Goal: Information Seeking & Learning: Learn about a topic

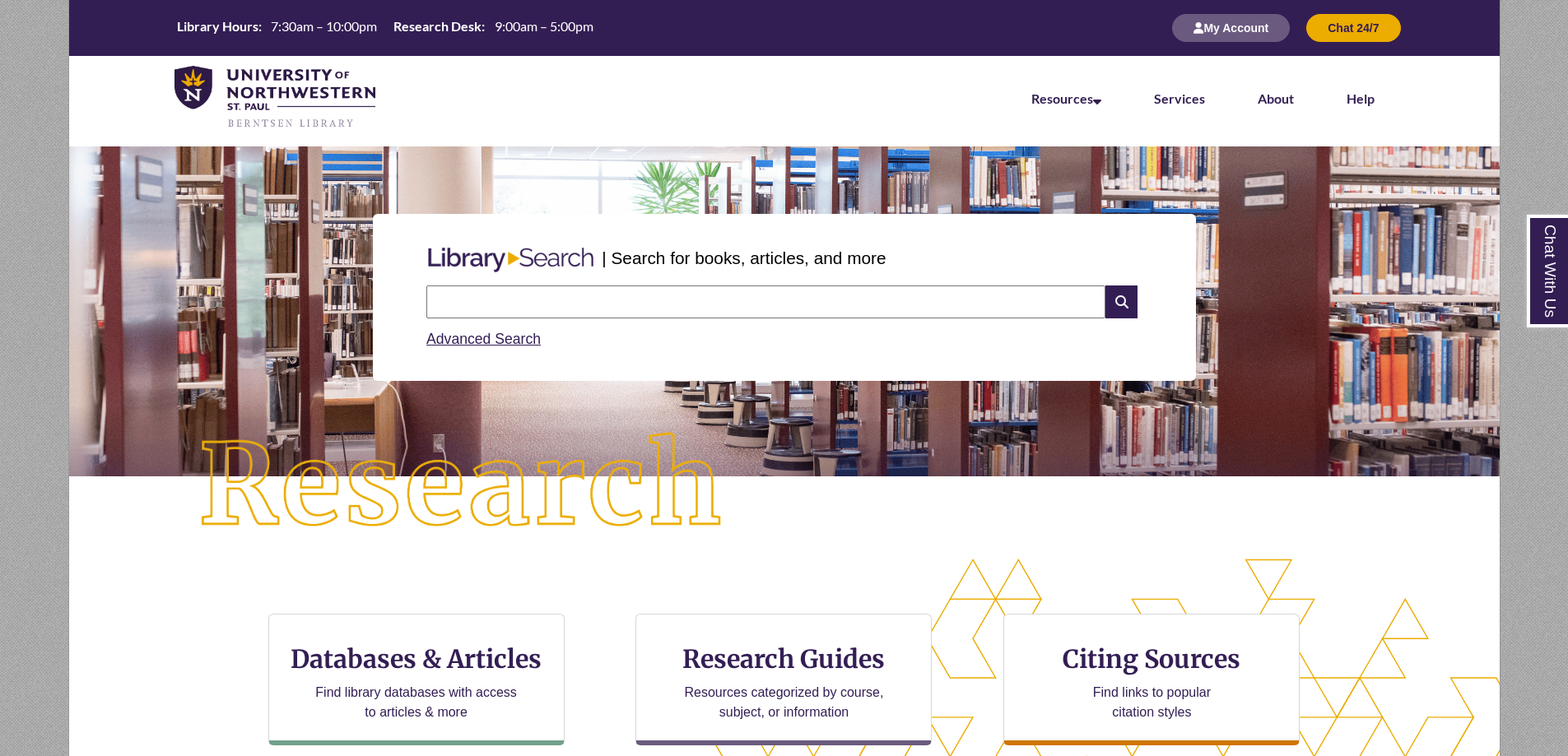
click at [543, 303] on input "text" at bounding box center [766, 301] width 679 height 33
type input "**********"
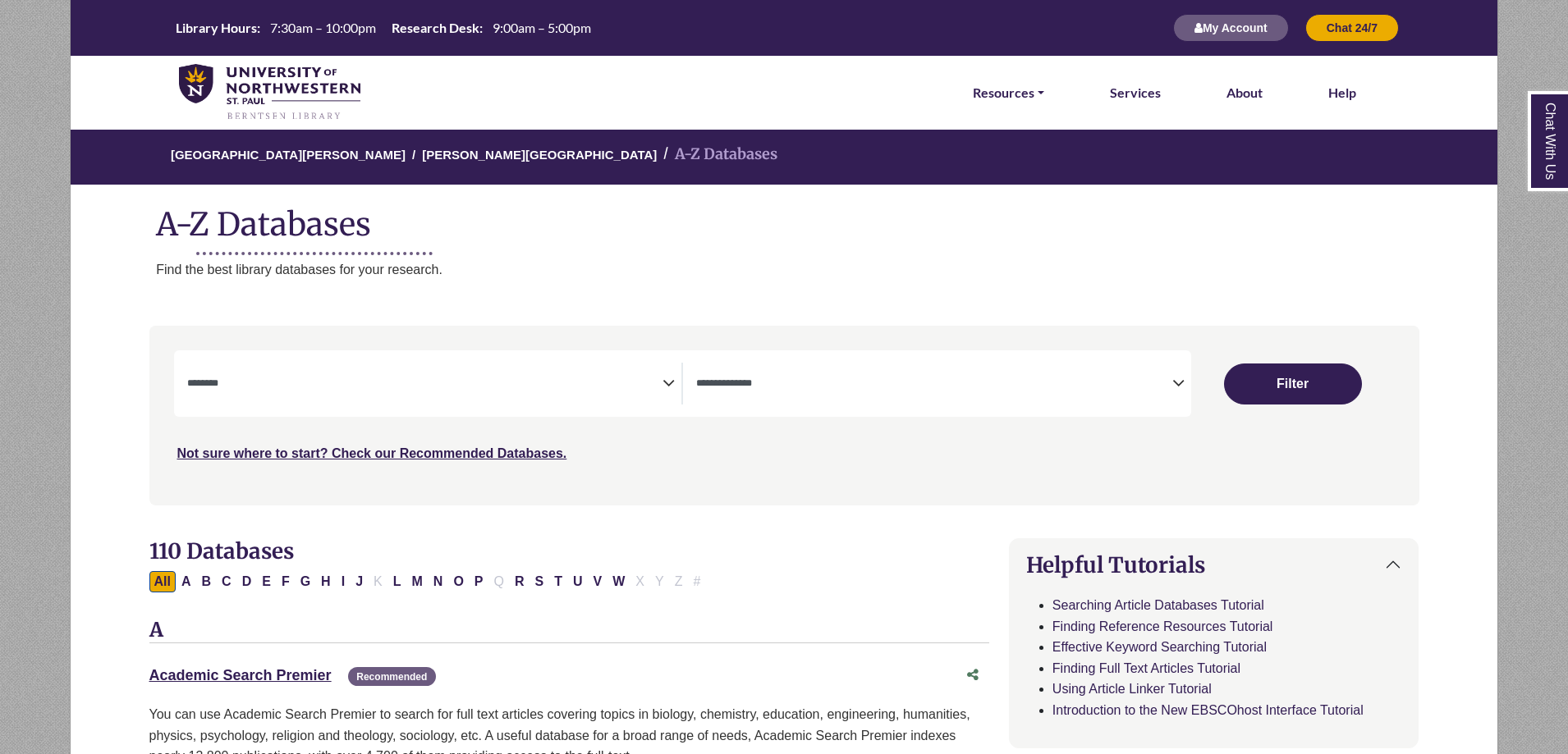
select select "Database Subject Filter"
select select "Database Types Filter"
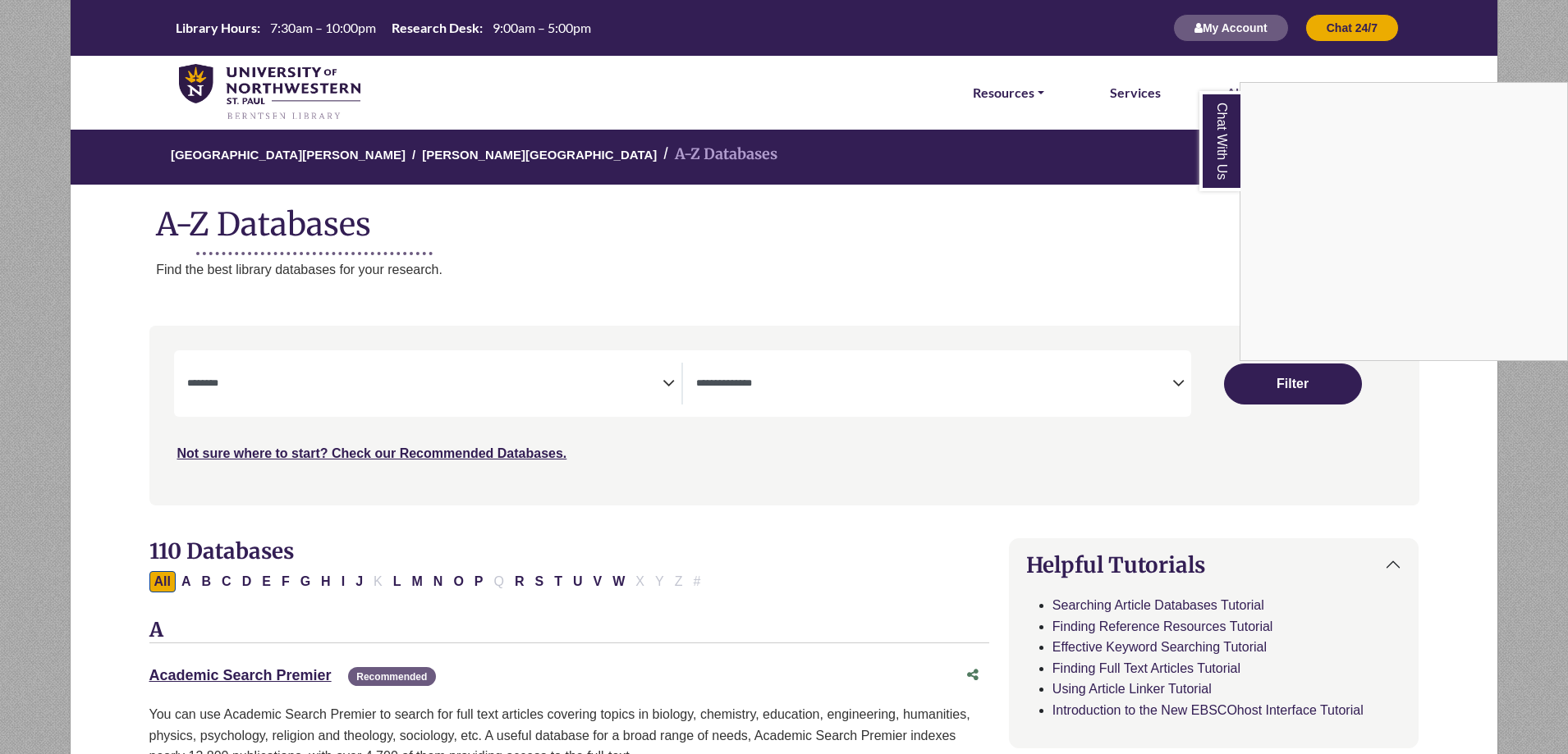
click at [1071, 259] on div "Chat With Us" at bounding box center [784, 377] width 1568 height 754
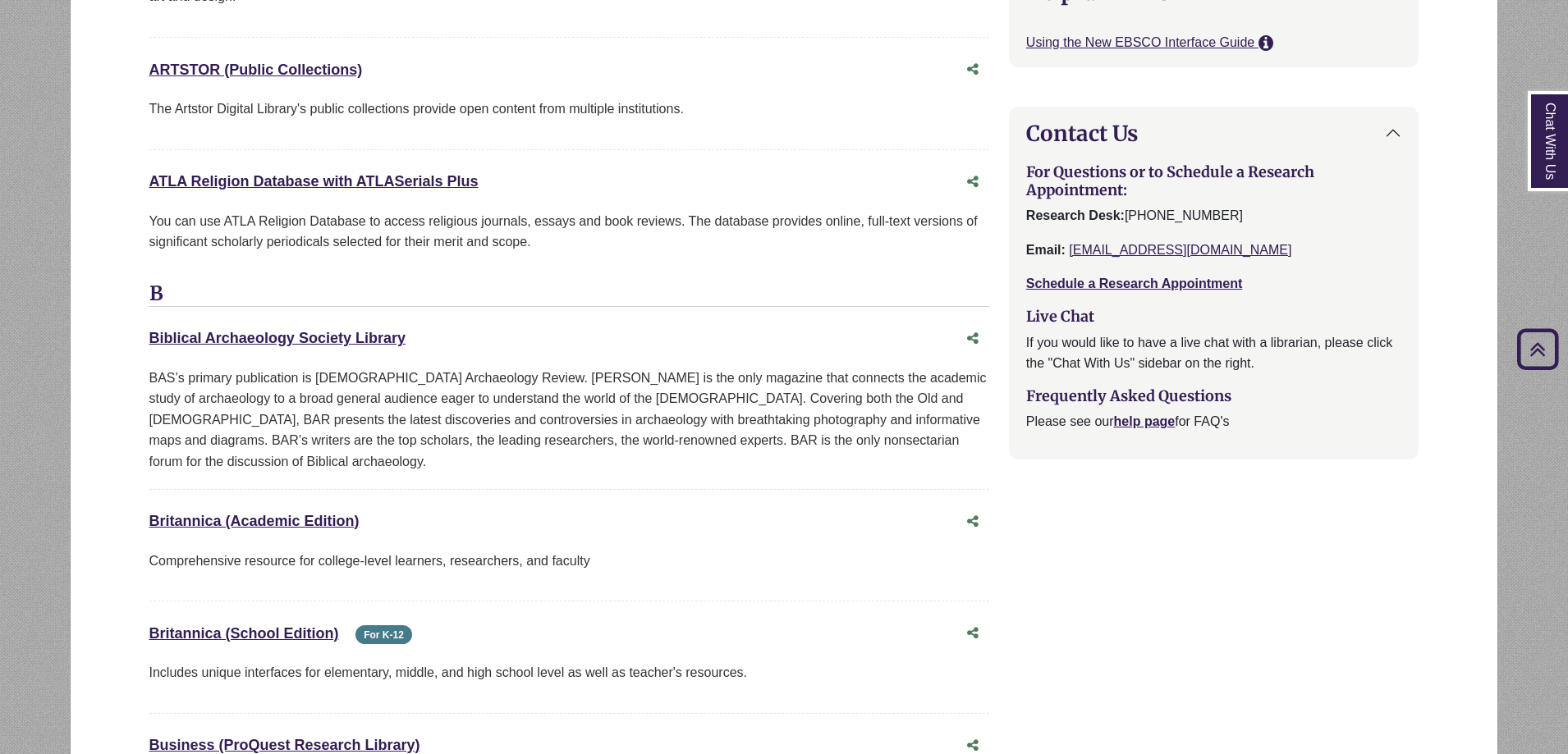
scroll to position [1395, 0]
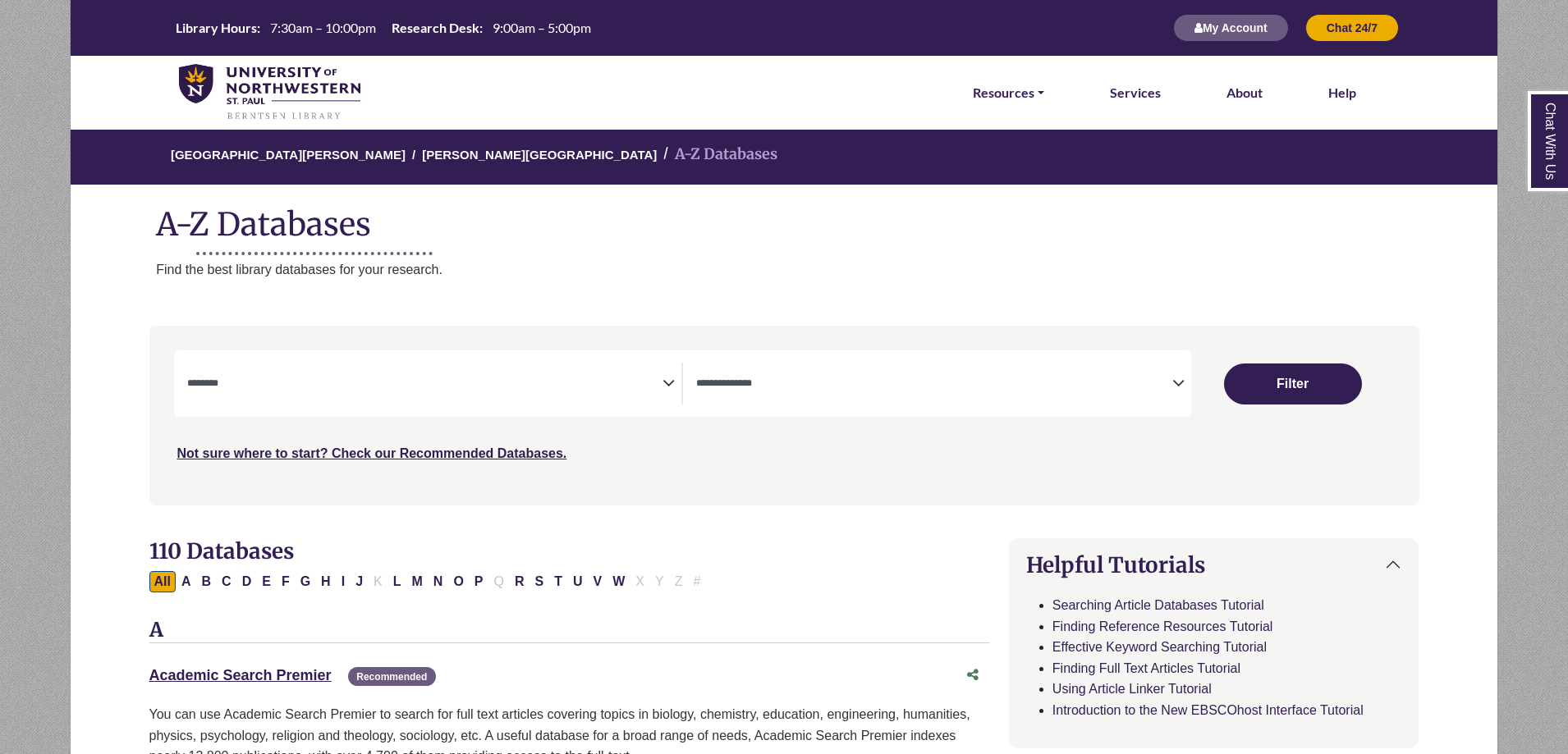
select select "Database Subject Filter"
select select "Database Types Filter"
click at [1106, 101] on li "Services" at bounding box center [1135, 93] width 64 height 74
click at [1118, 98] on link "Services" at bounding box center [1135, 93] width 51 height 22
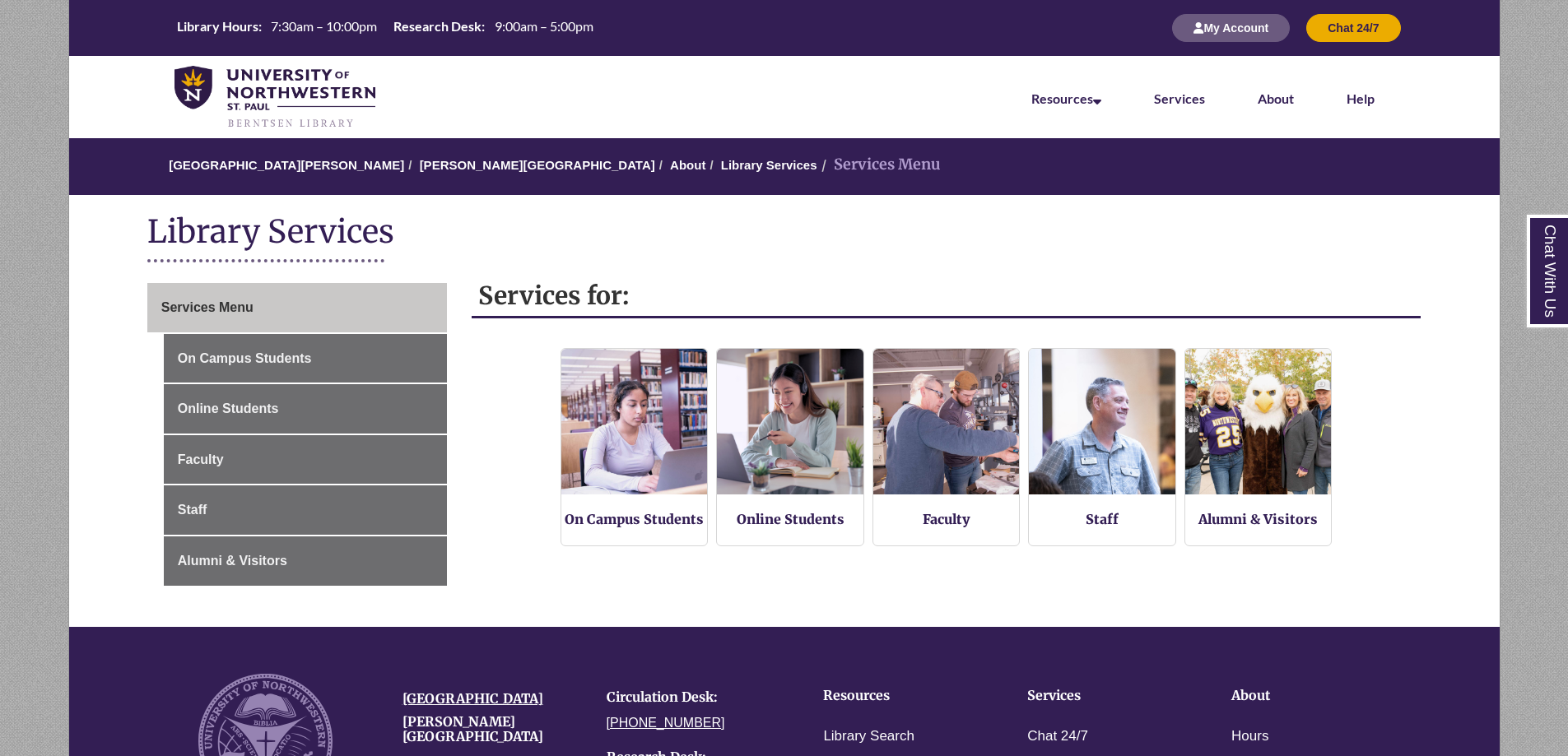
click at [600, 243] on h1 "Library Services" at bounding box center [784, 234] width 1274 height 43
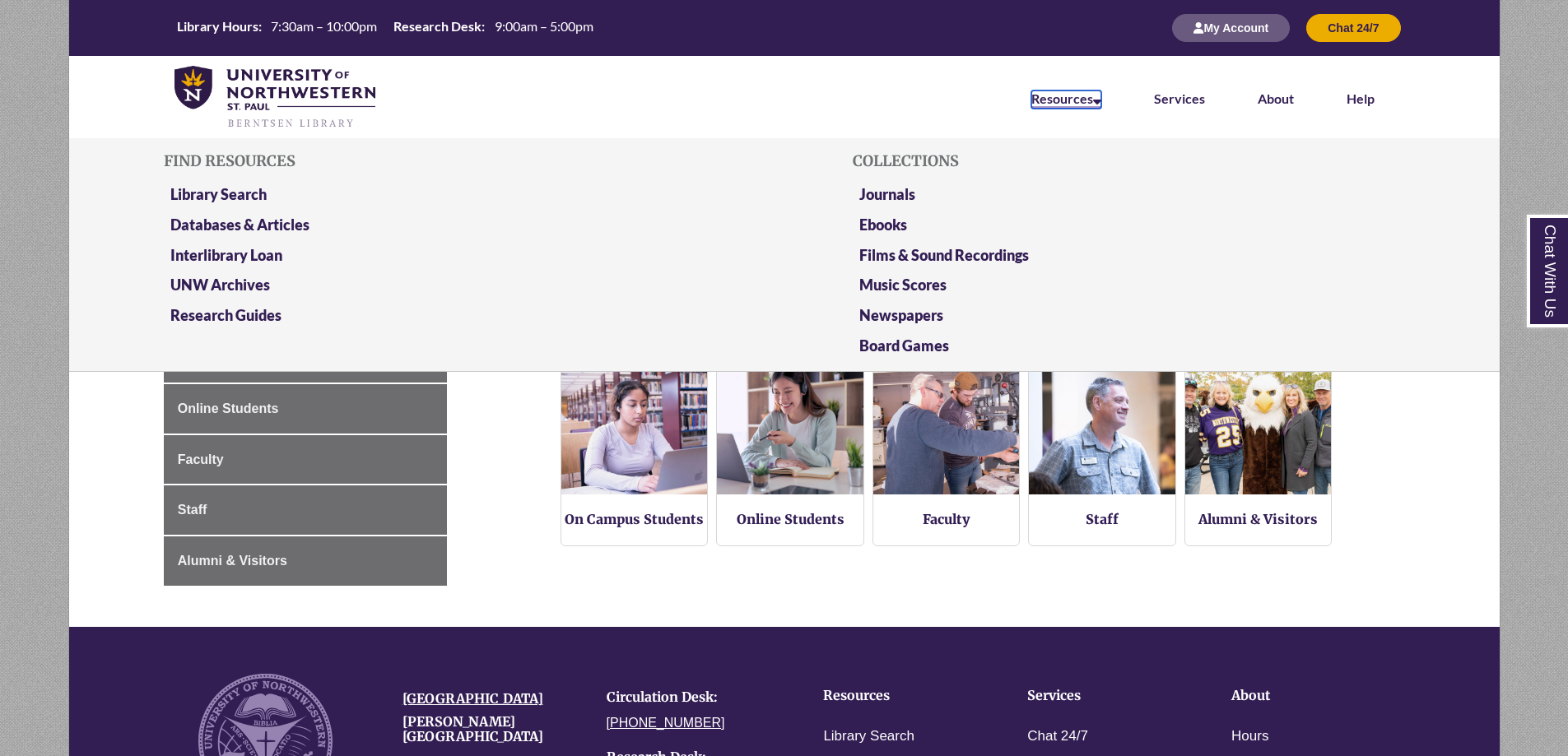
click at [1056, 100] on link "Resources" at bounding box center [1066, 100] width 70 height 18
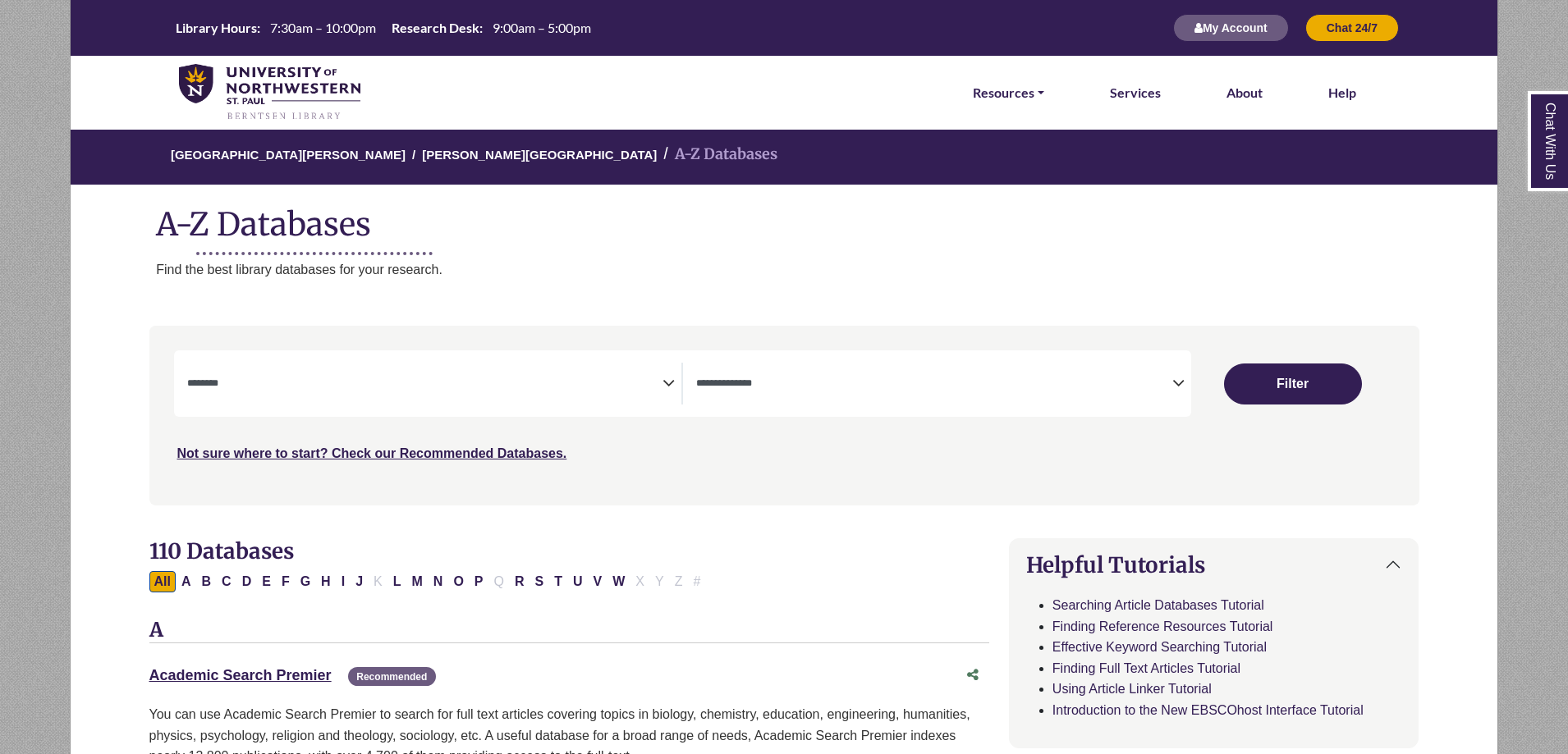
select select "Database Subject Filter"
select select "Database Types Filter"
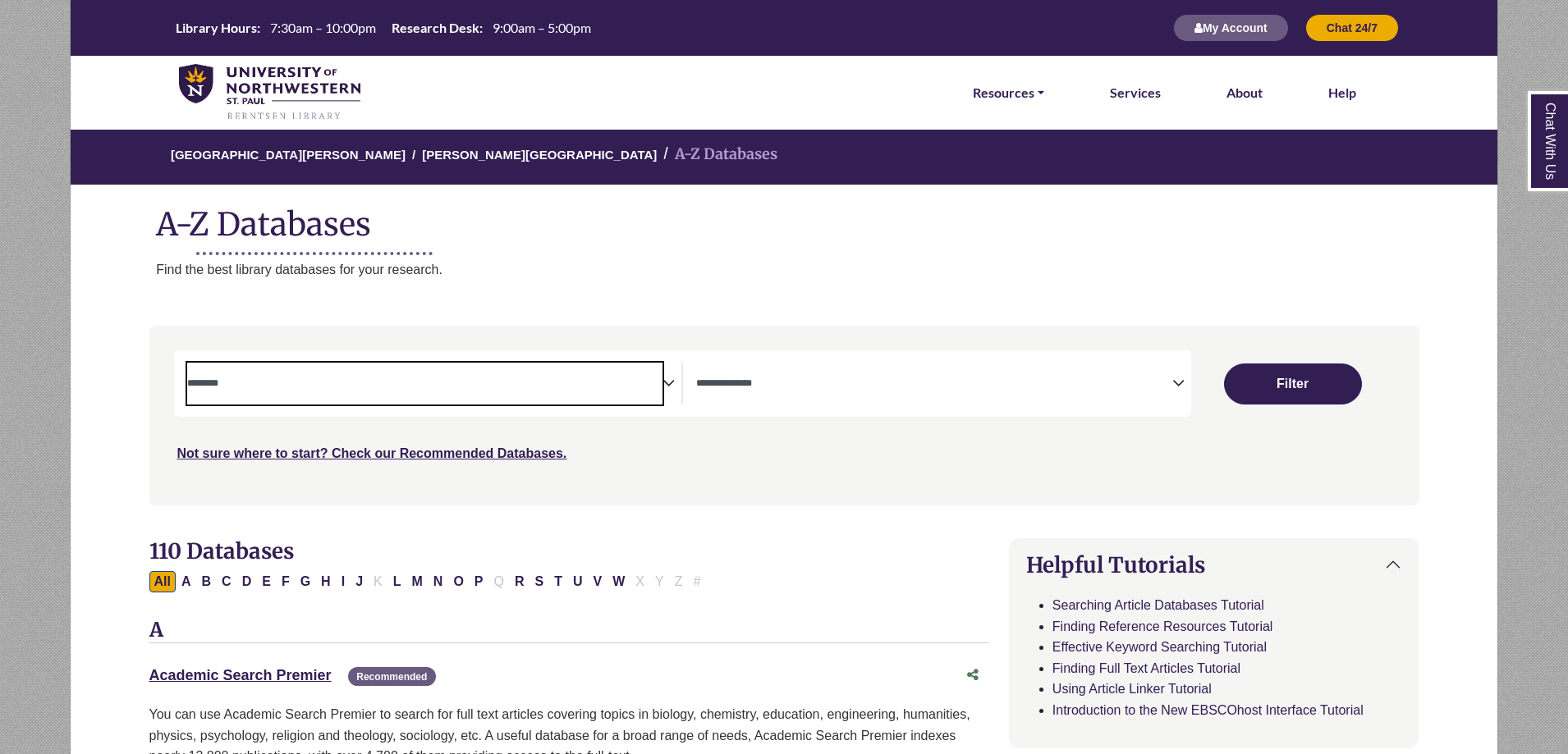
click at [522, 390] on textarea "Search" at bounding box center [425, 385] width 476 height 14
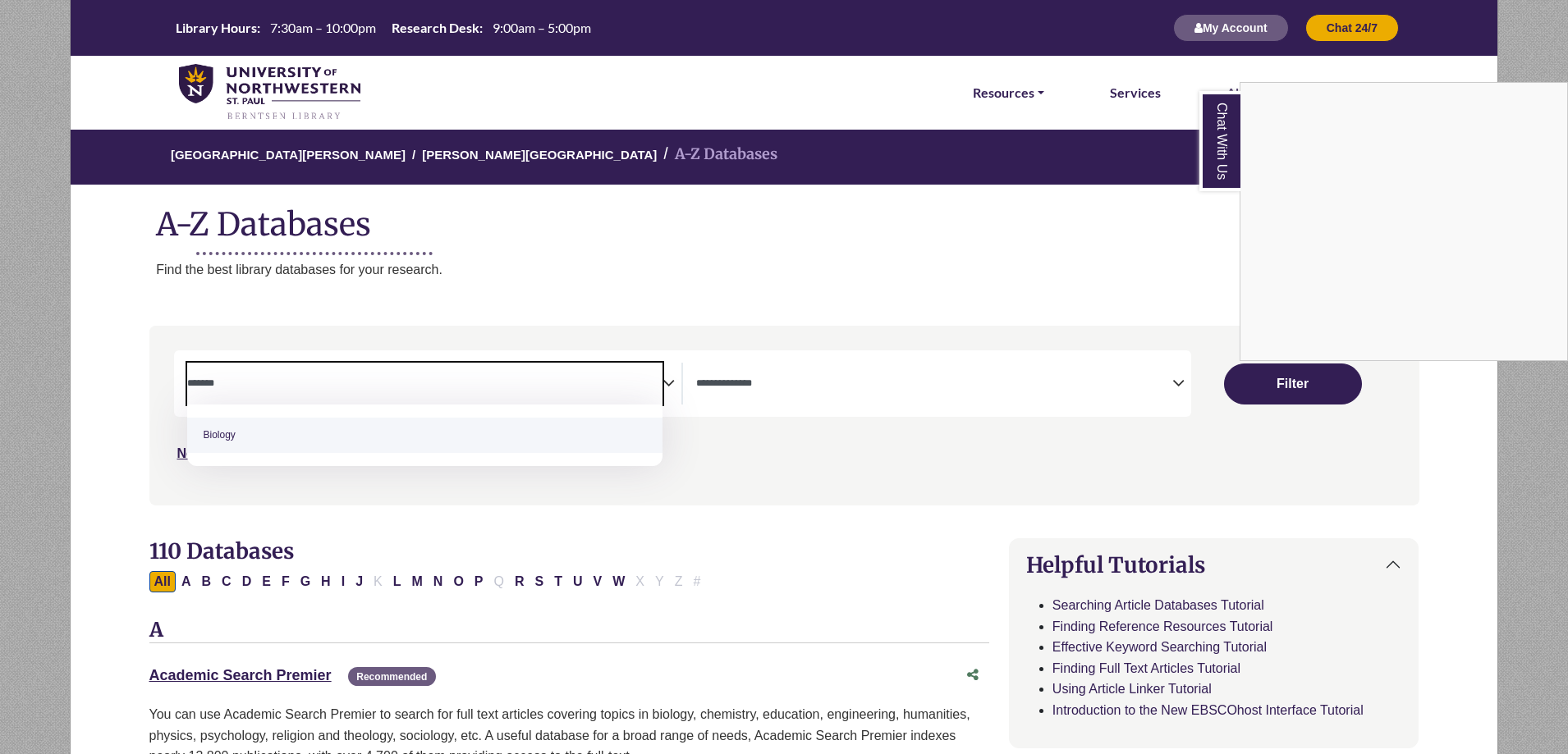
type textarea "*******"
select select "*****"
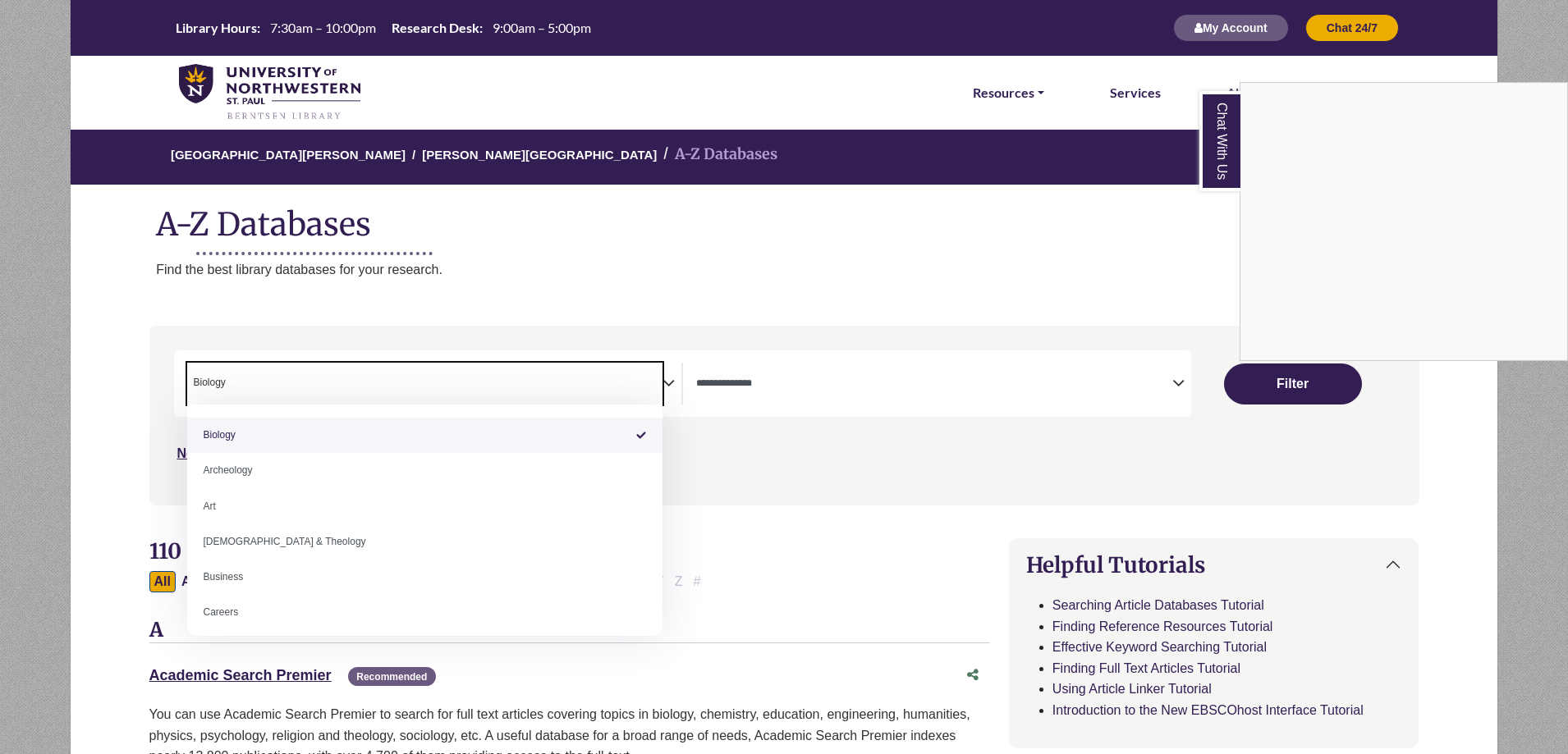
select select "Database Subject Filter"
type textarea "*******"
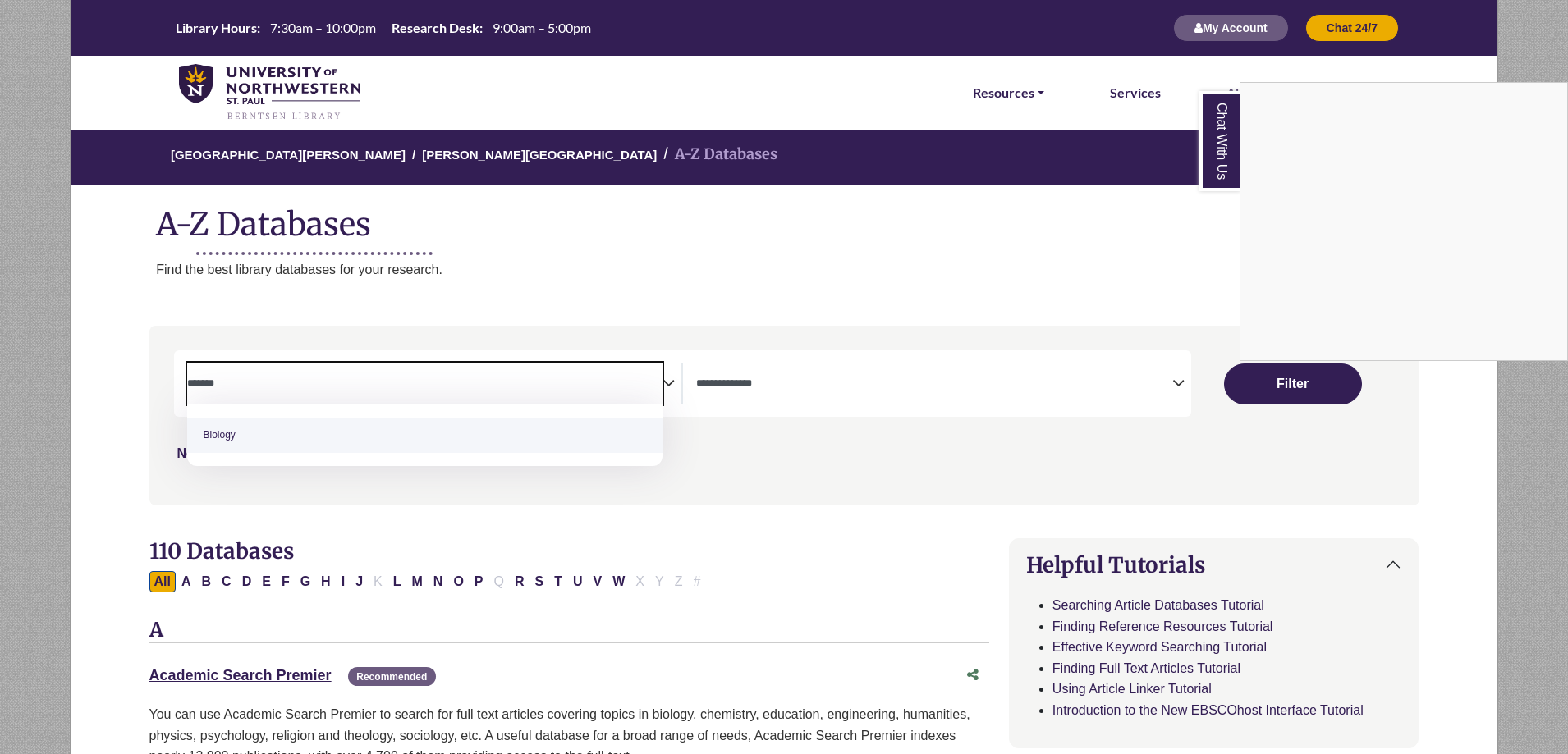
select select "*****"
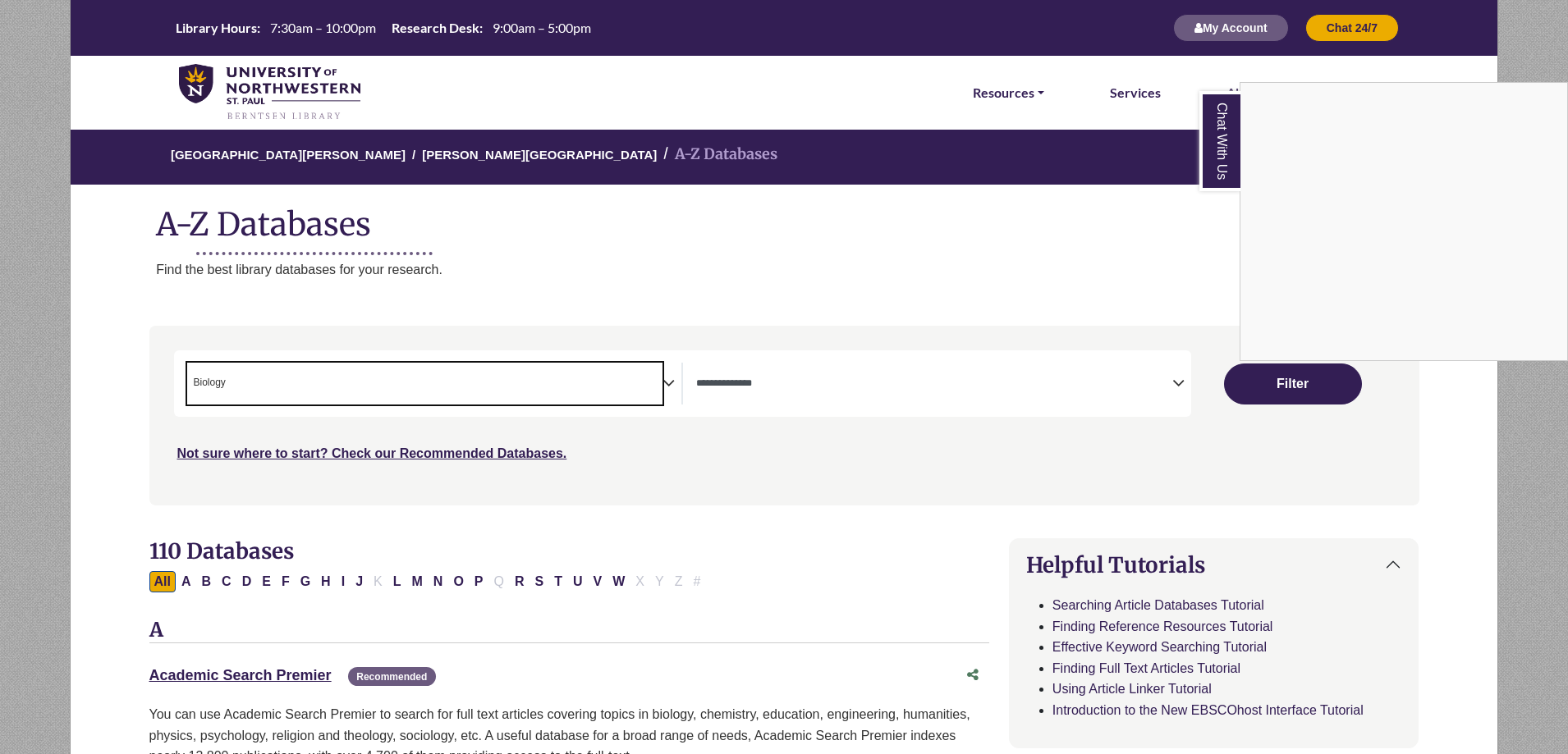
click at [0, 334] on div "Chat With Us" at bounding box center [784, 377] width 1568 height 754
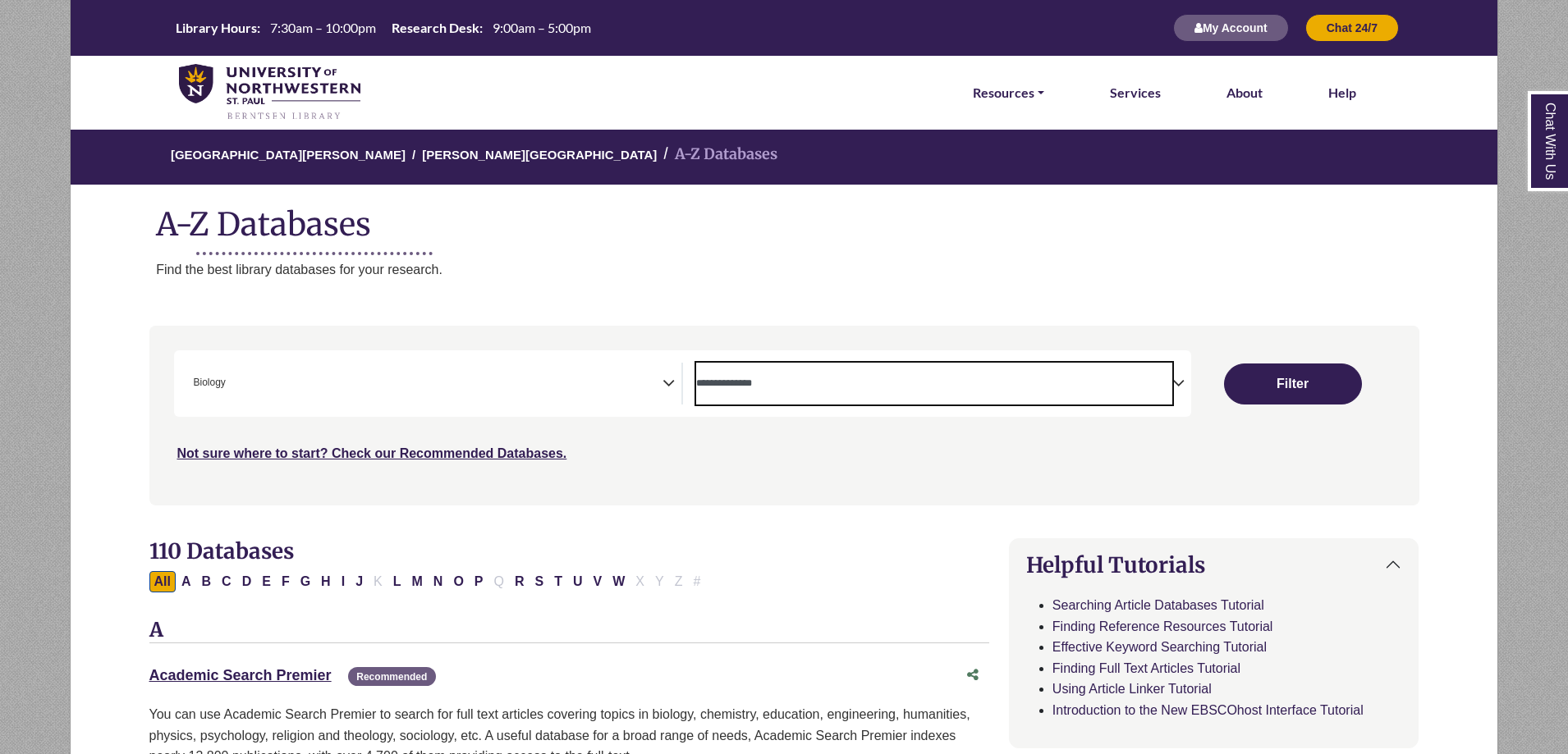
click at [875, 387] on textarea "Search" at bounding box center [934, 385] width 476 height 14
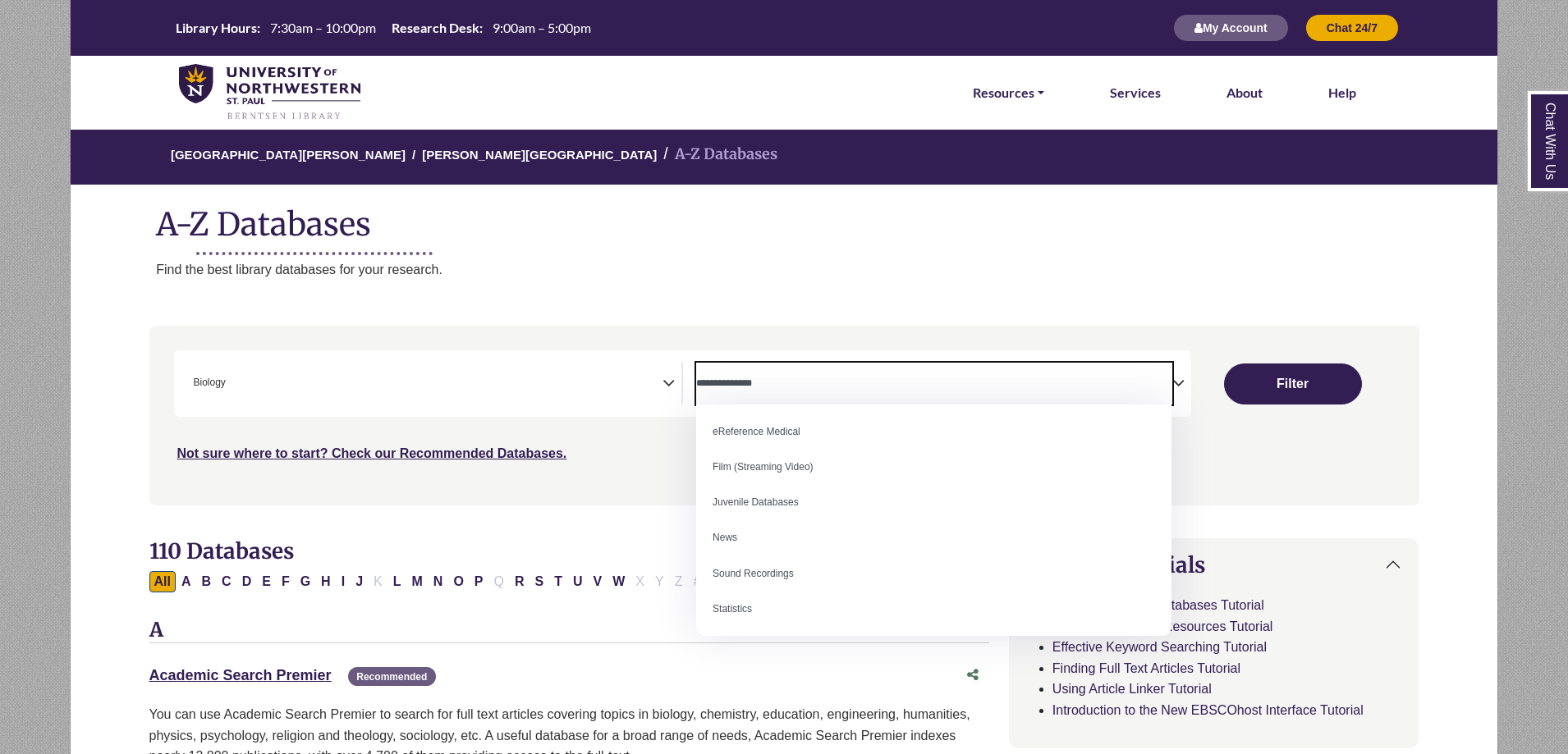
scroll to position [114, 0]
click at [1109, 296] on div "University of Northwestern - St. Paul Berntsen Library A-Z Databases A-Z Databa…" at bounding box center [784, 219] width 1429 height 182
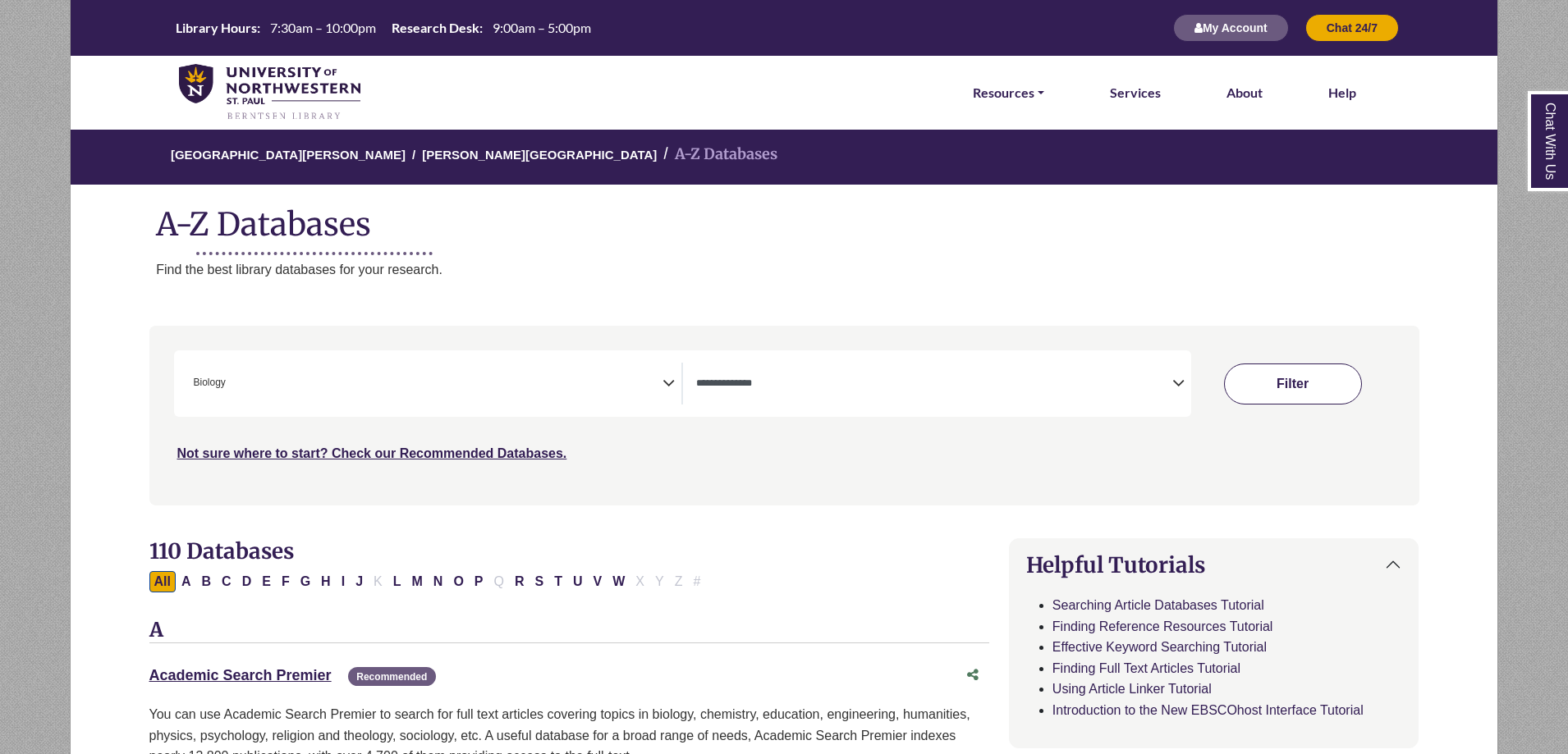
click at [1285, 368] on button "Filter" at bounding box center [1293, 384] width 138 height 41
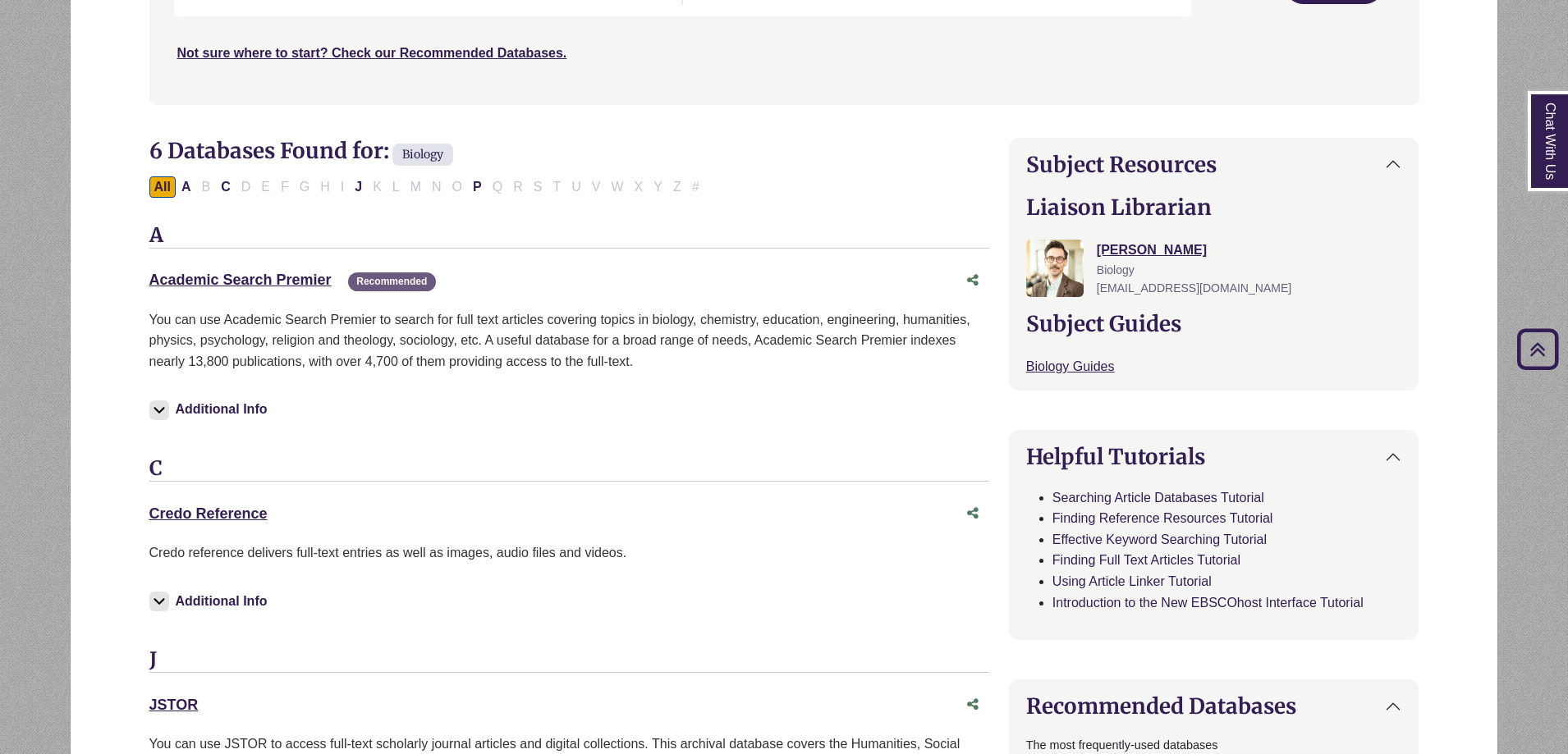
scroll to position [82, 0]
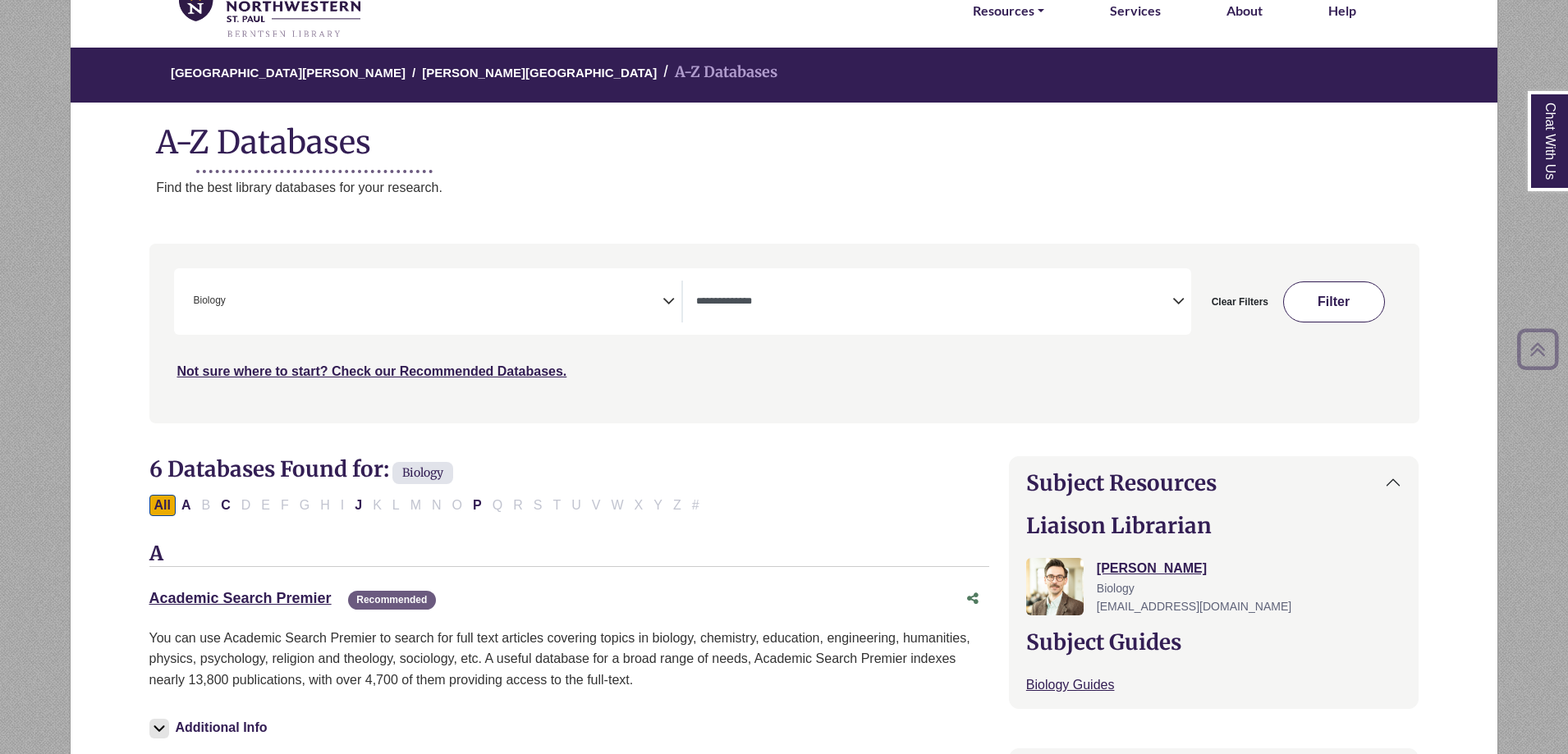
click at [1321, 299] on button "Filter" at bounding box center [1334, 302] width 102 height 41
select select "Database Types Filter"
click at [326, 289] on span "× Biology" at bounding box center [425, 302] width 476 height 42
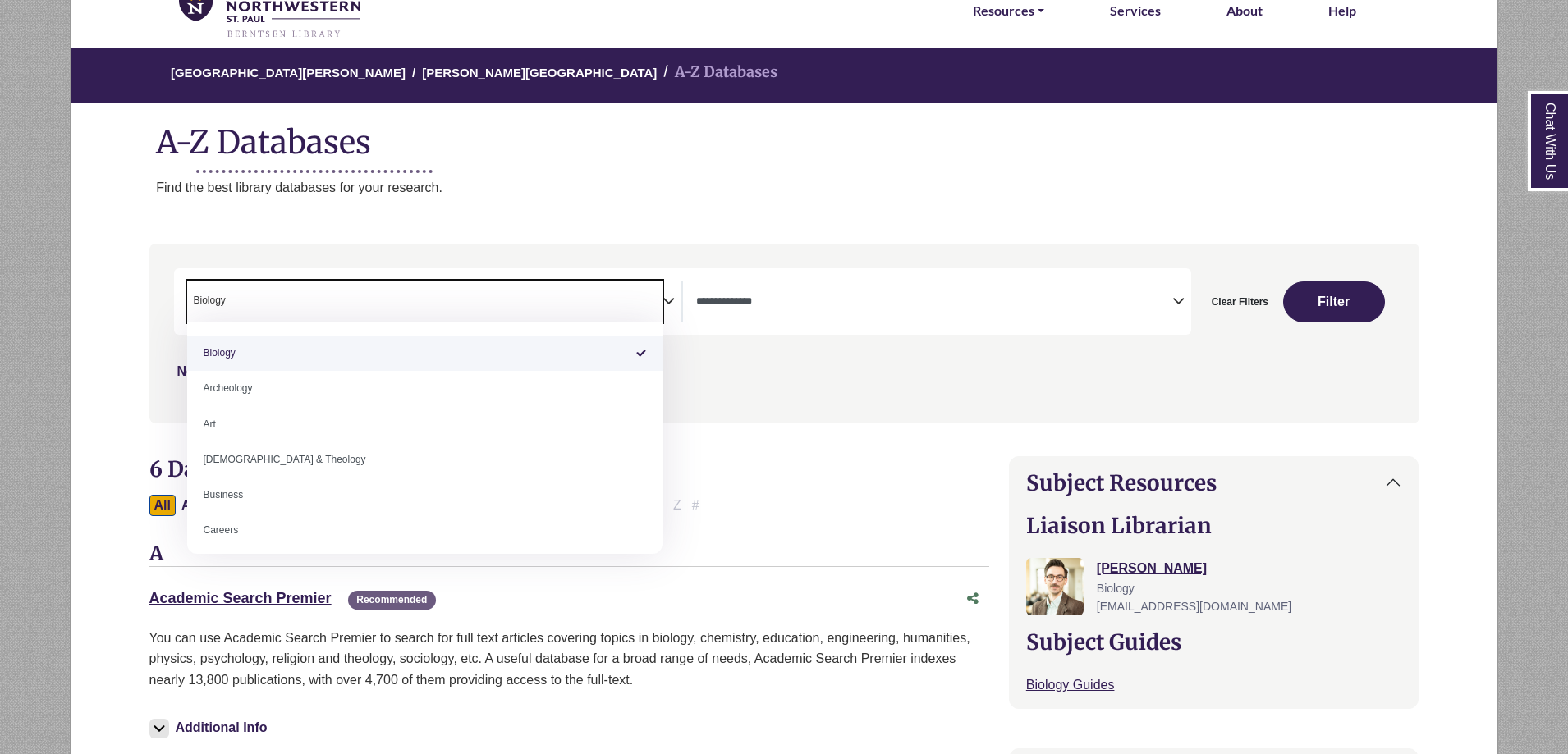
click at [746, 315] on span "Search filters" at bounding box center [934, 302] width 476 height 42
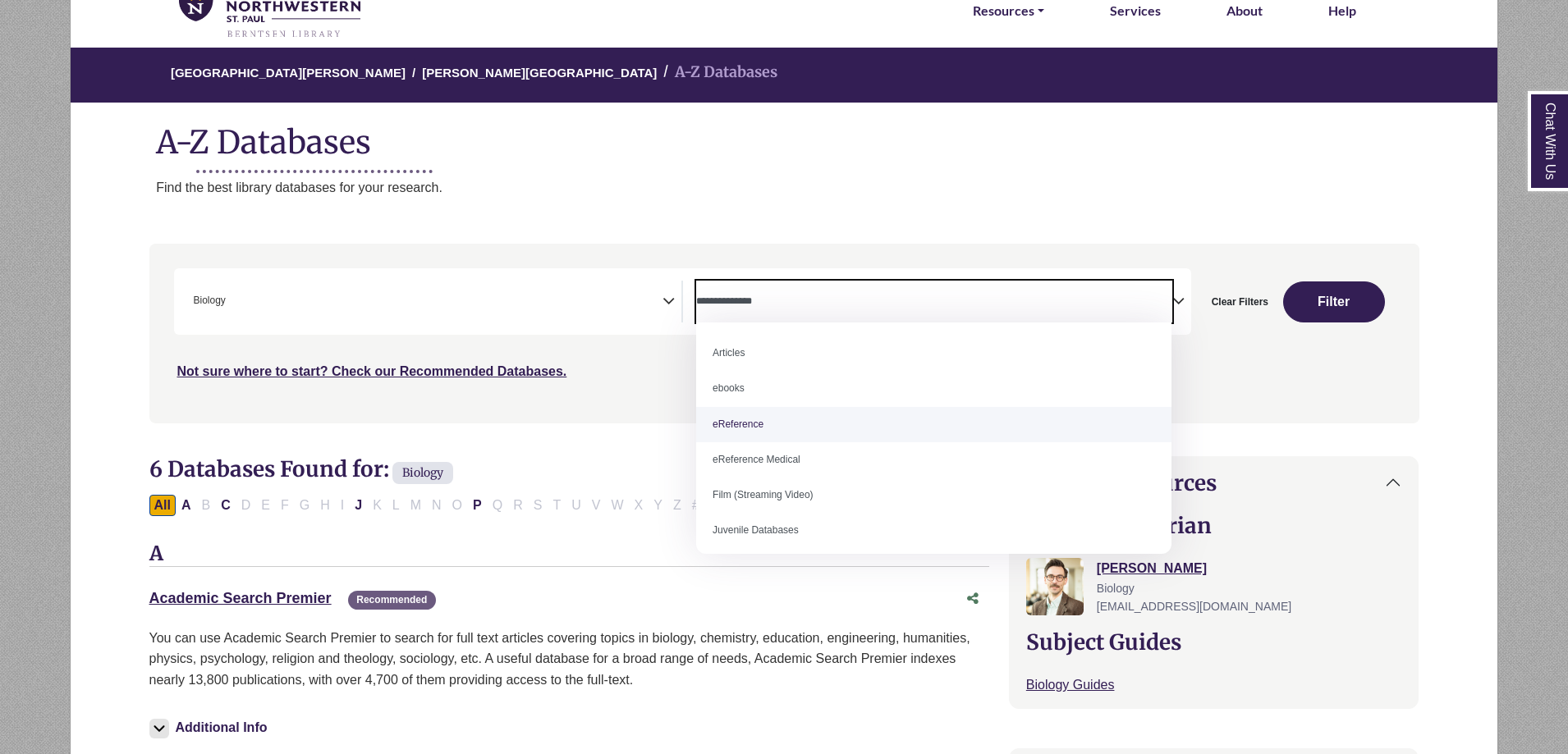
scroll to position [0, 0]
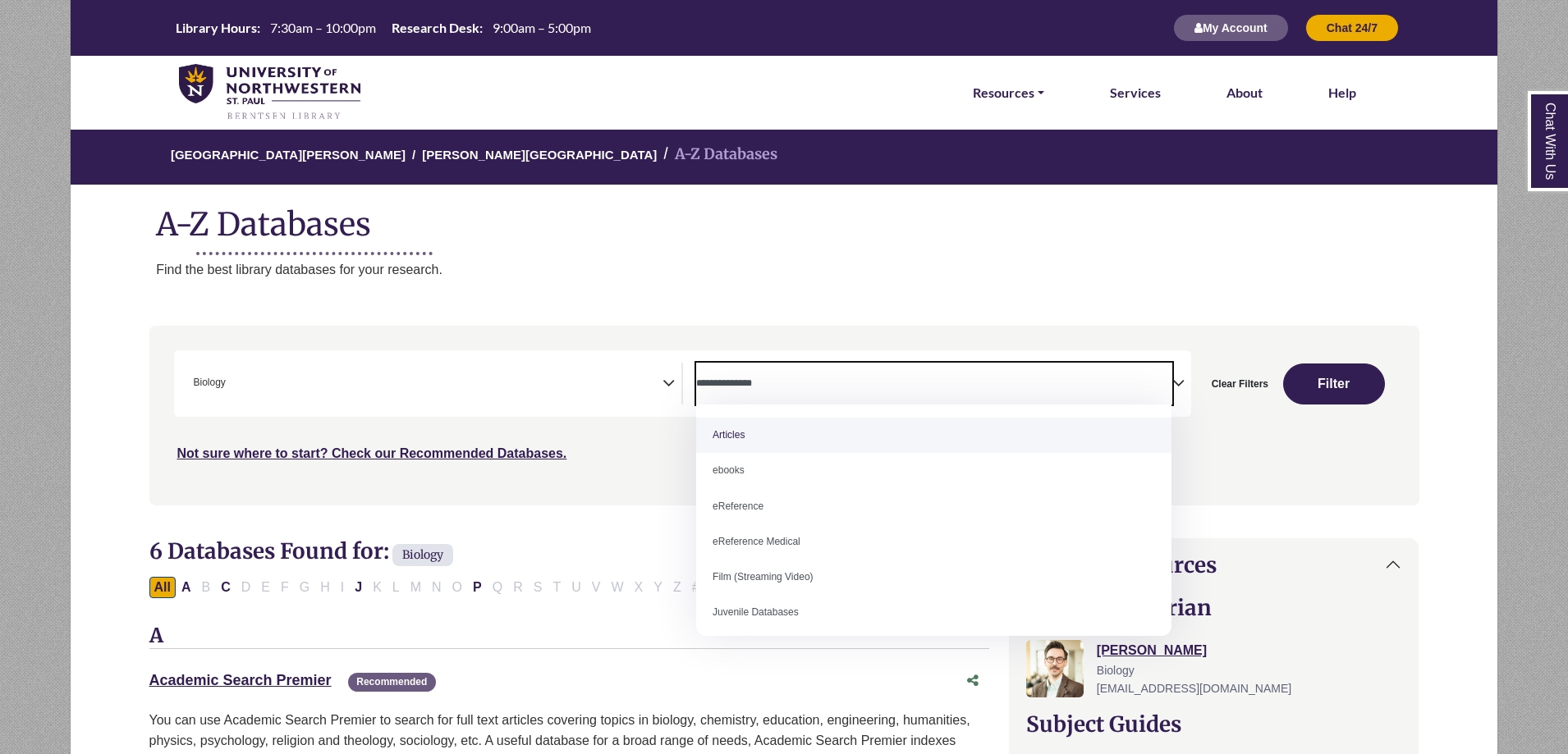
click at [348, 383] on span "× Biology" at bounding box center [425, 384] width 476 height 42
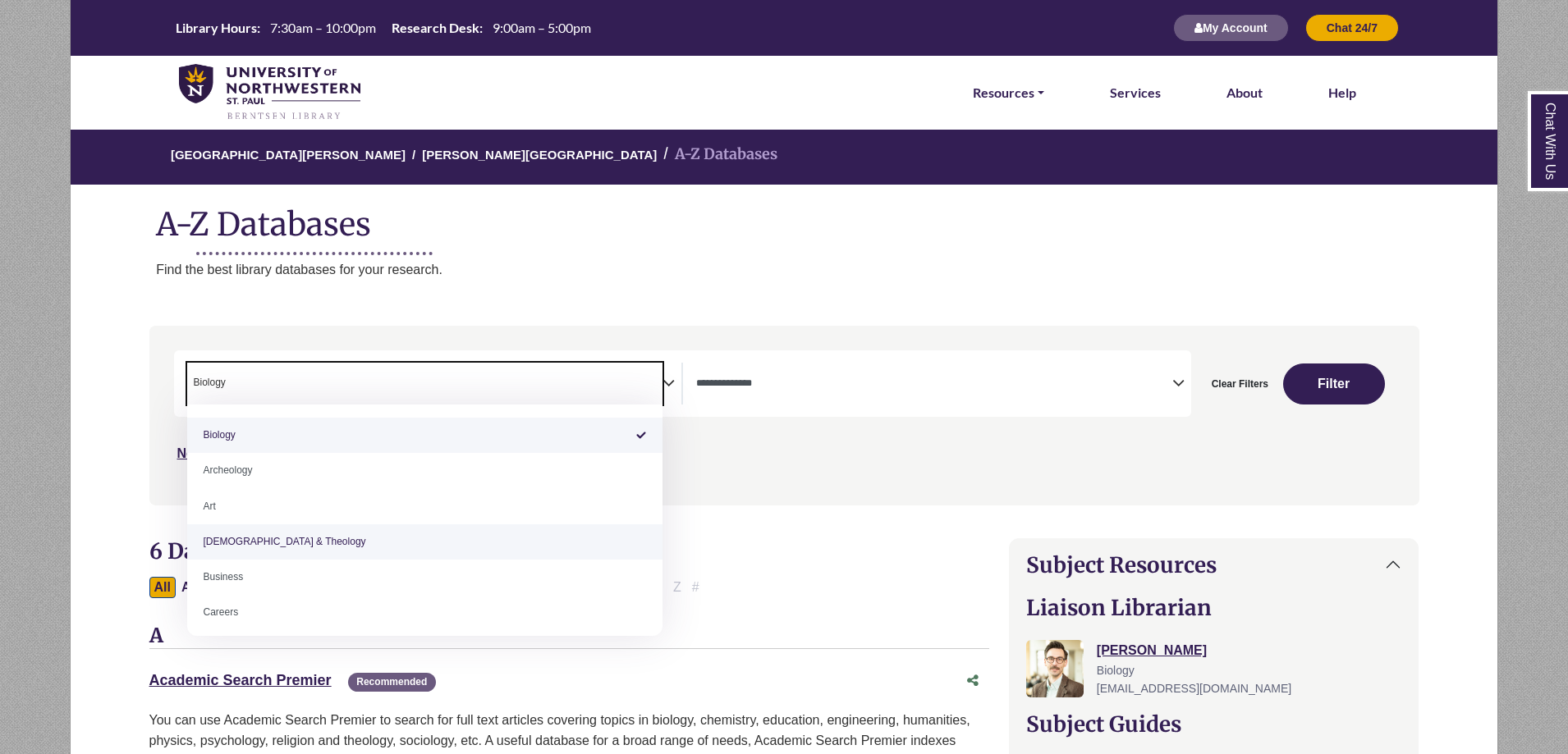
select select "*****"
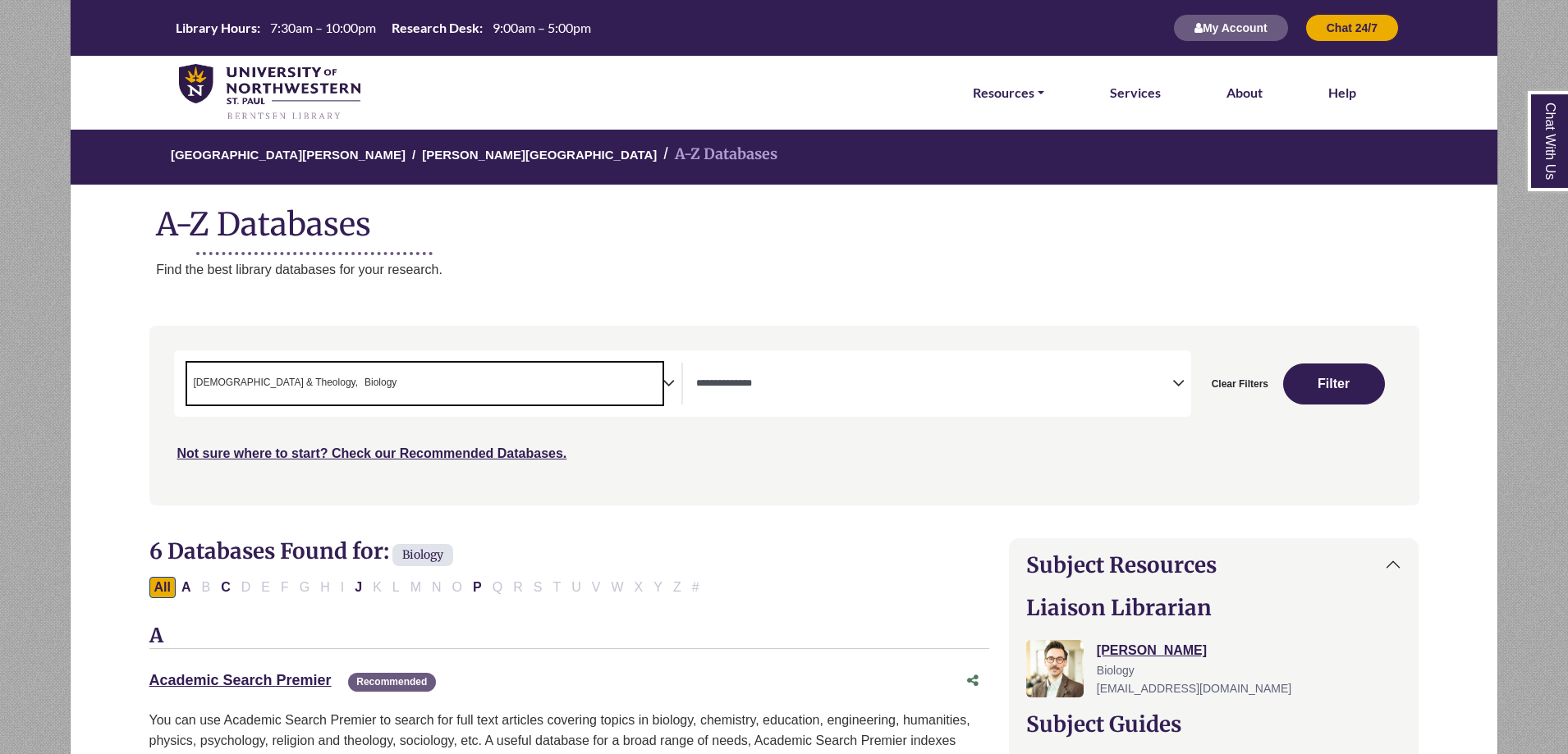
drag, startPoint x: 348, startPoint y: 382, endPoint x: 142, endPoint y: 380, distance: 206.0
click at [142, 380] on div "**********" at bounding box center [785, 427] width 1290 height 203
click at [312, 374] on span "× Bible & Theology × Biology" at bounding box center [425, 384] width 476 height 42
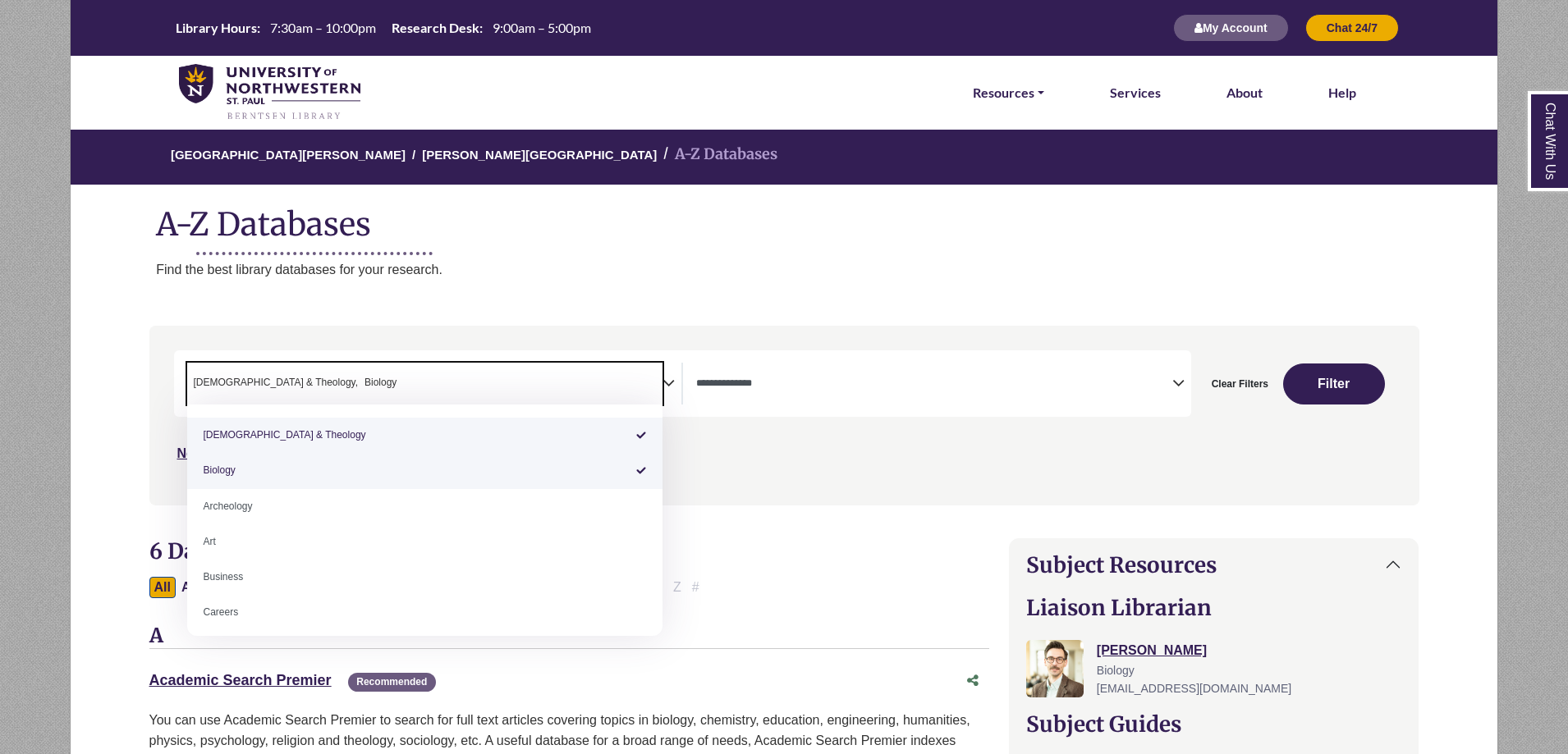
click at [312, 374] on span "× Bible & Theology × Biology" at bounding box center [425, 384] width 476 height 42
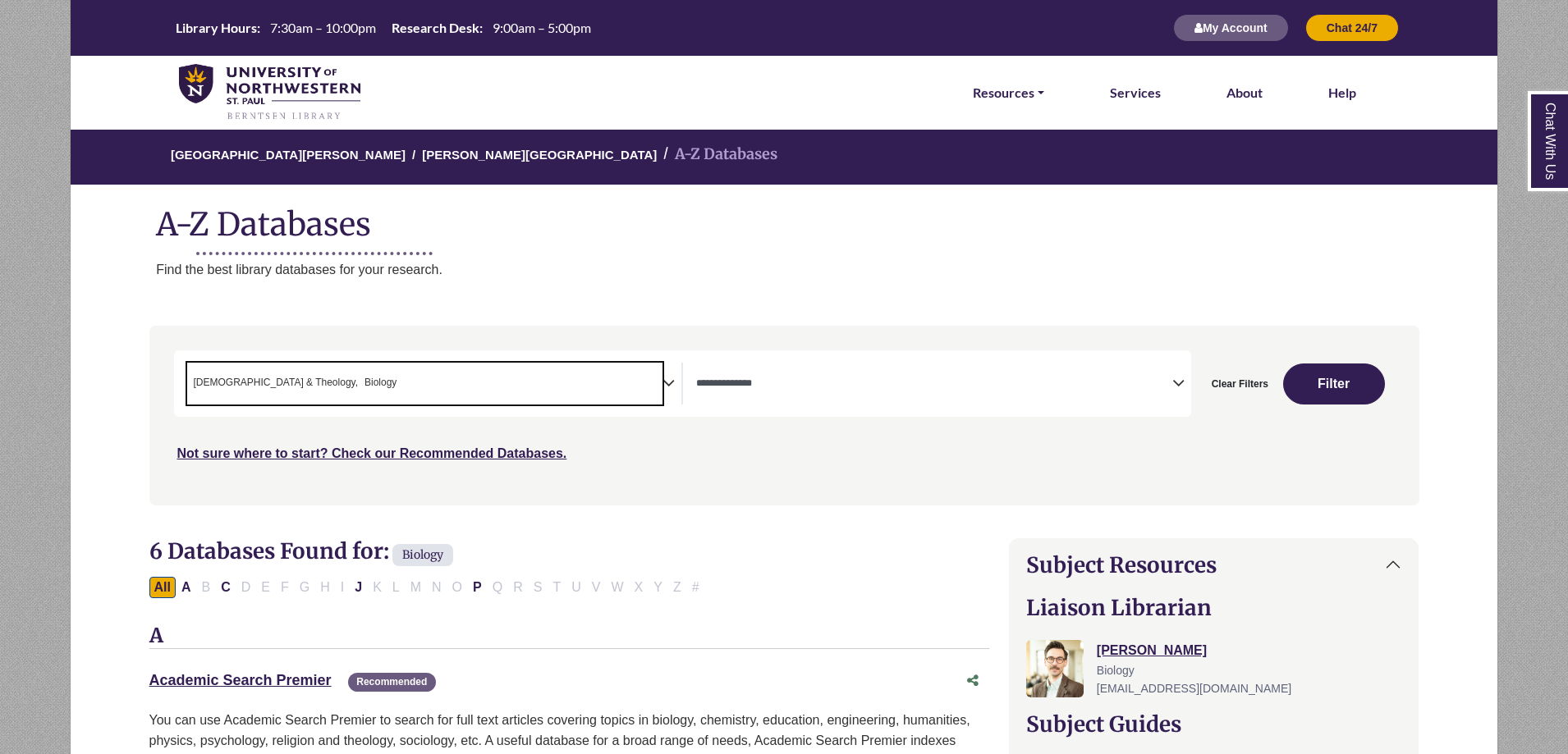
click at [346, 383] on span "× Bible & Theology × Biology" at bounding box center [425, 384] width 476 height 42
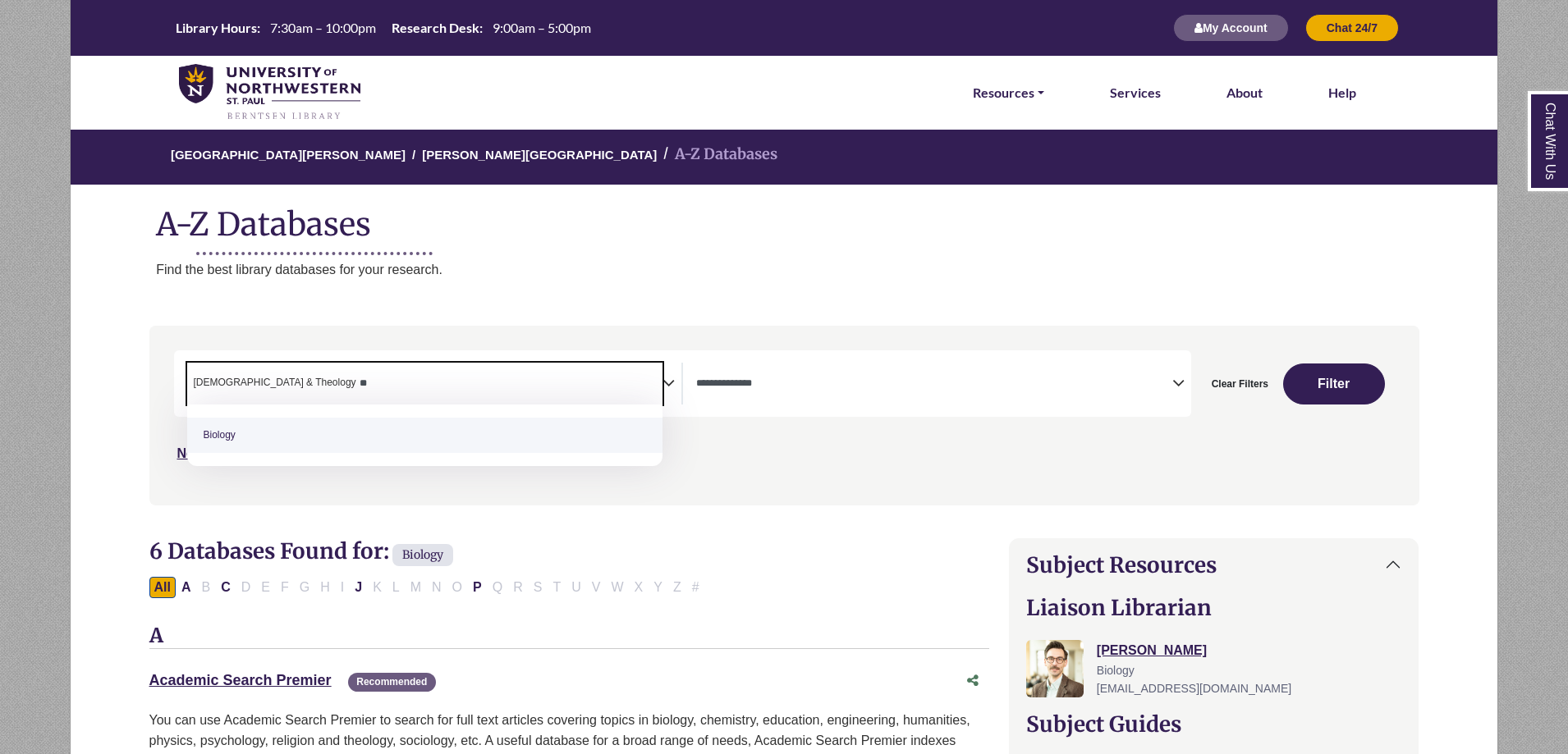
type textarea "*"
select select "Database Subject Filter"
type textarea "*"
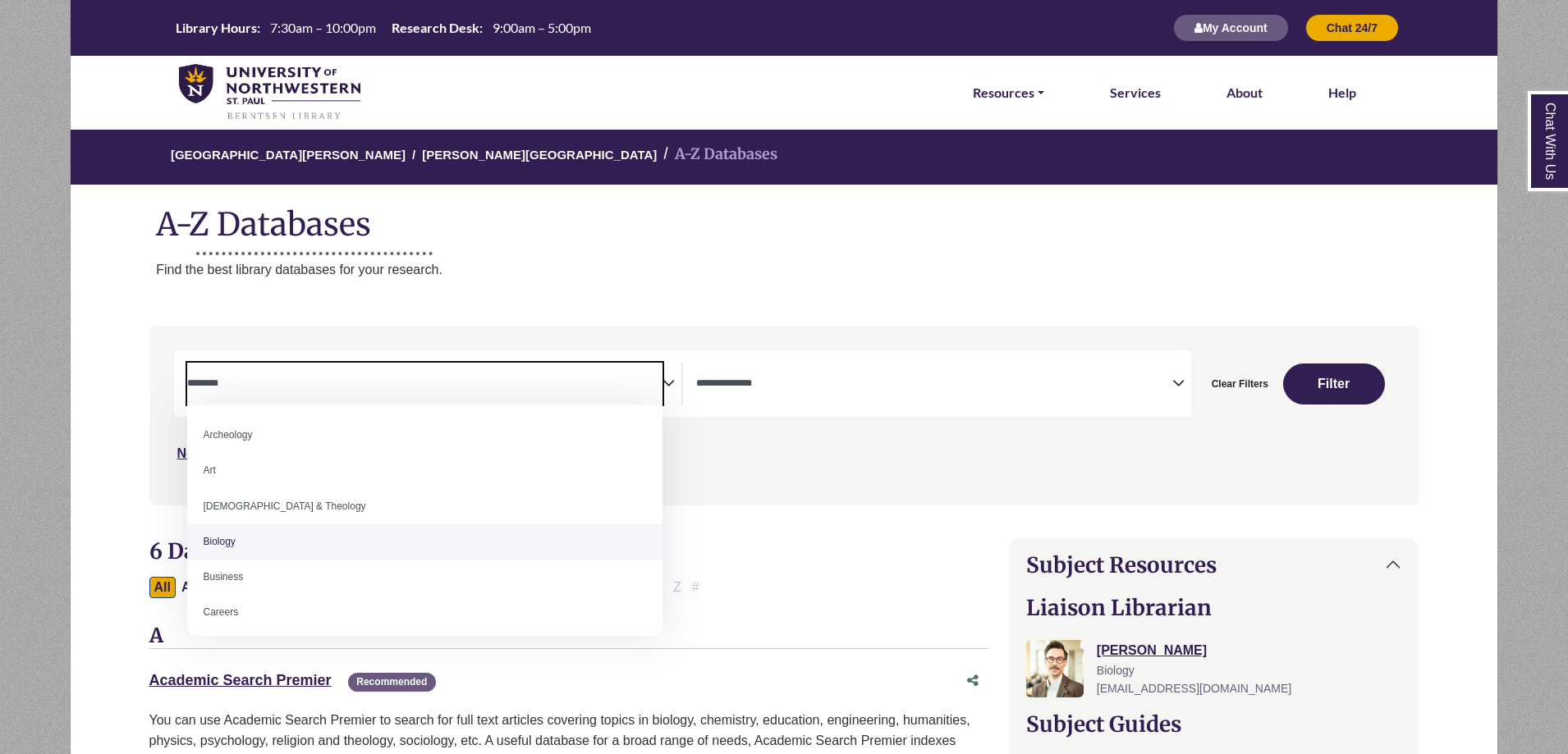
select select "*****"
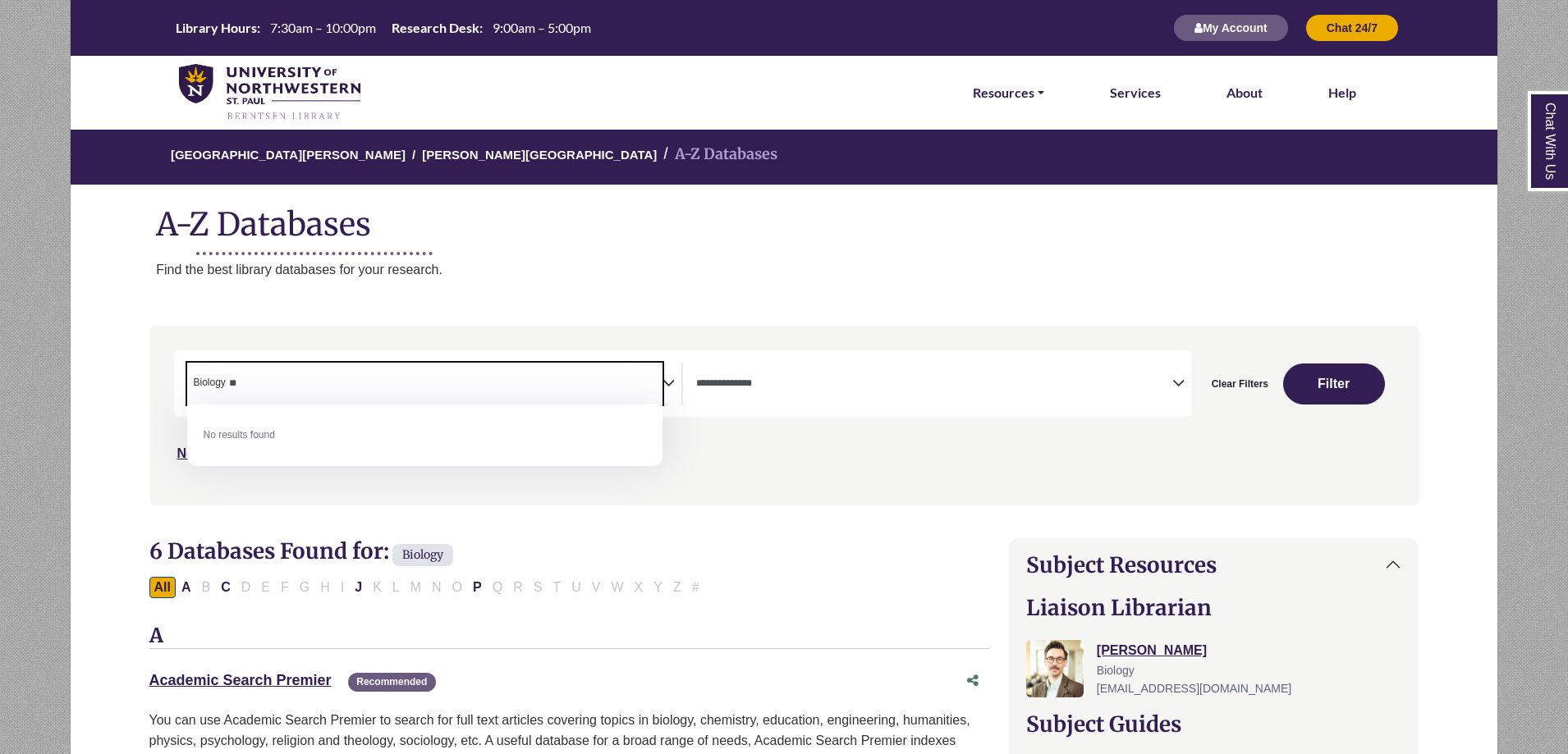
type textarea "*"
type textarea "***"
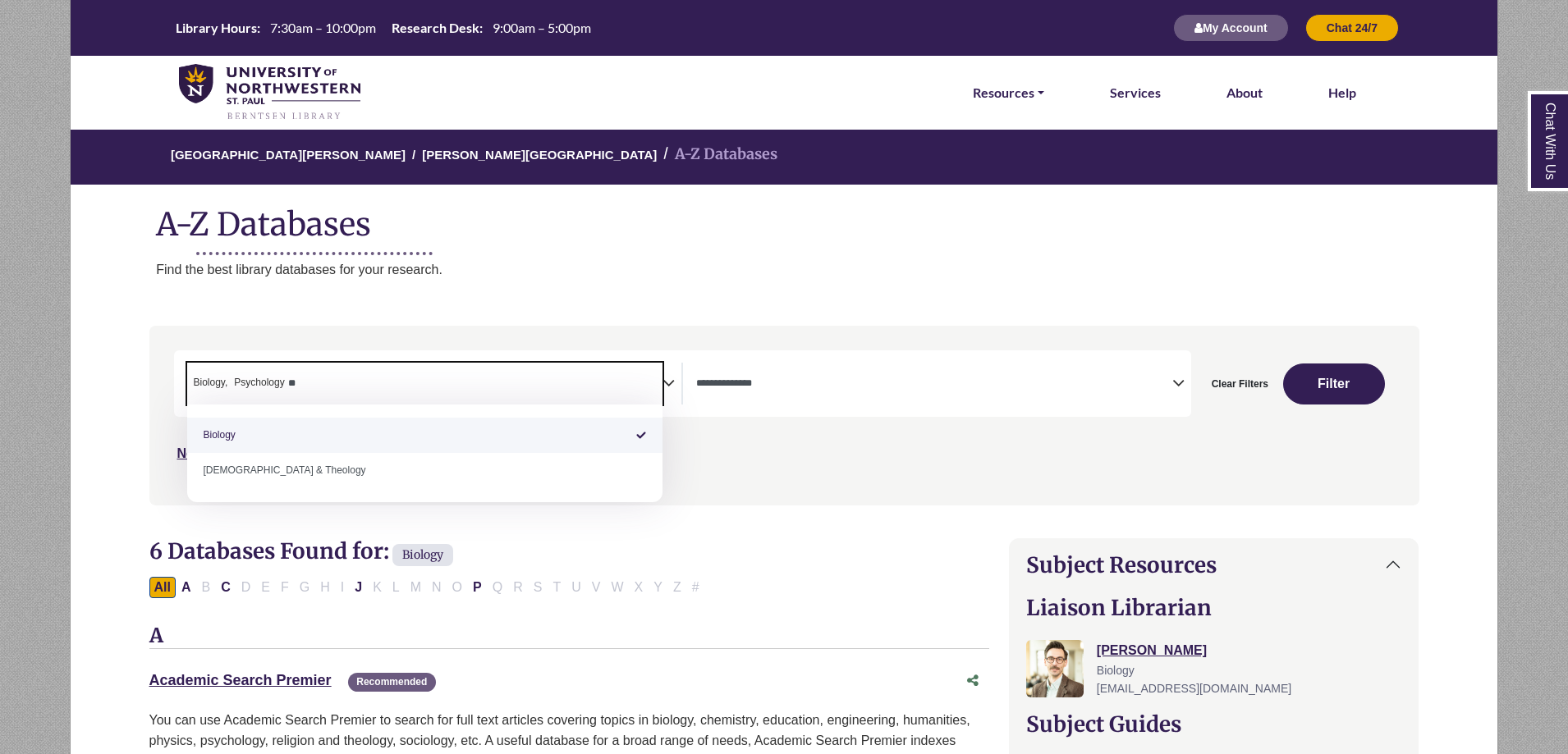
type textarea "*"
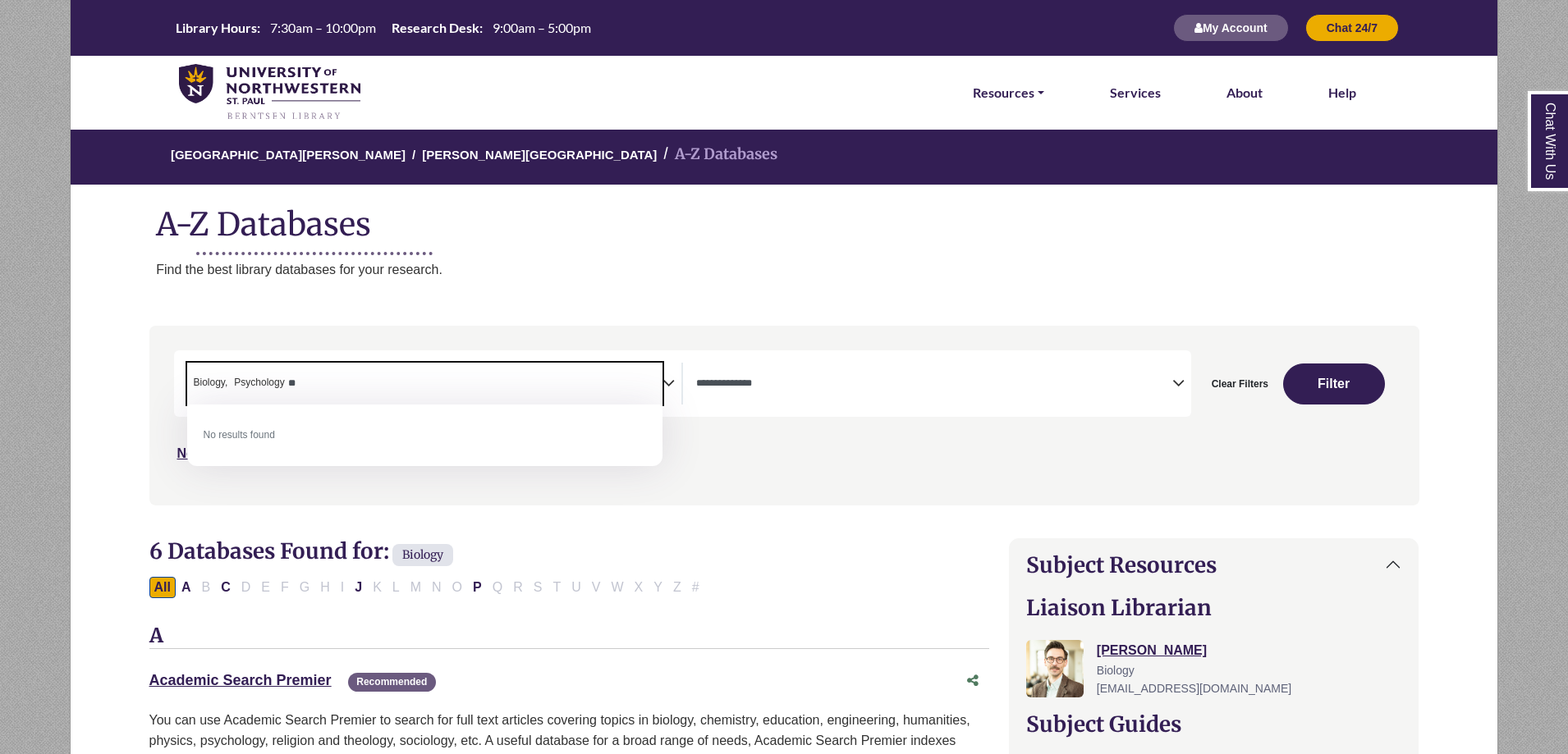
type textarea "*"
type textarea "***"
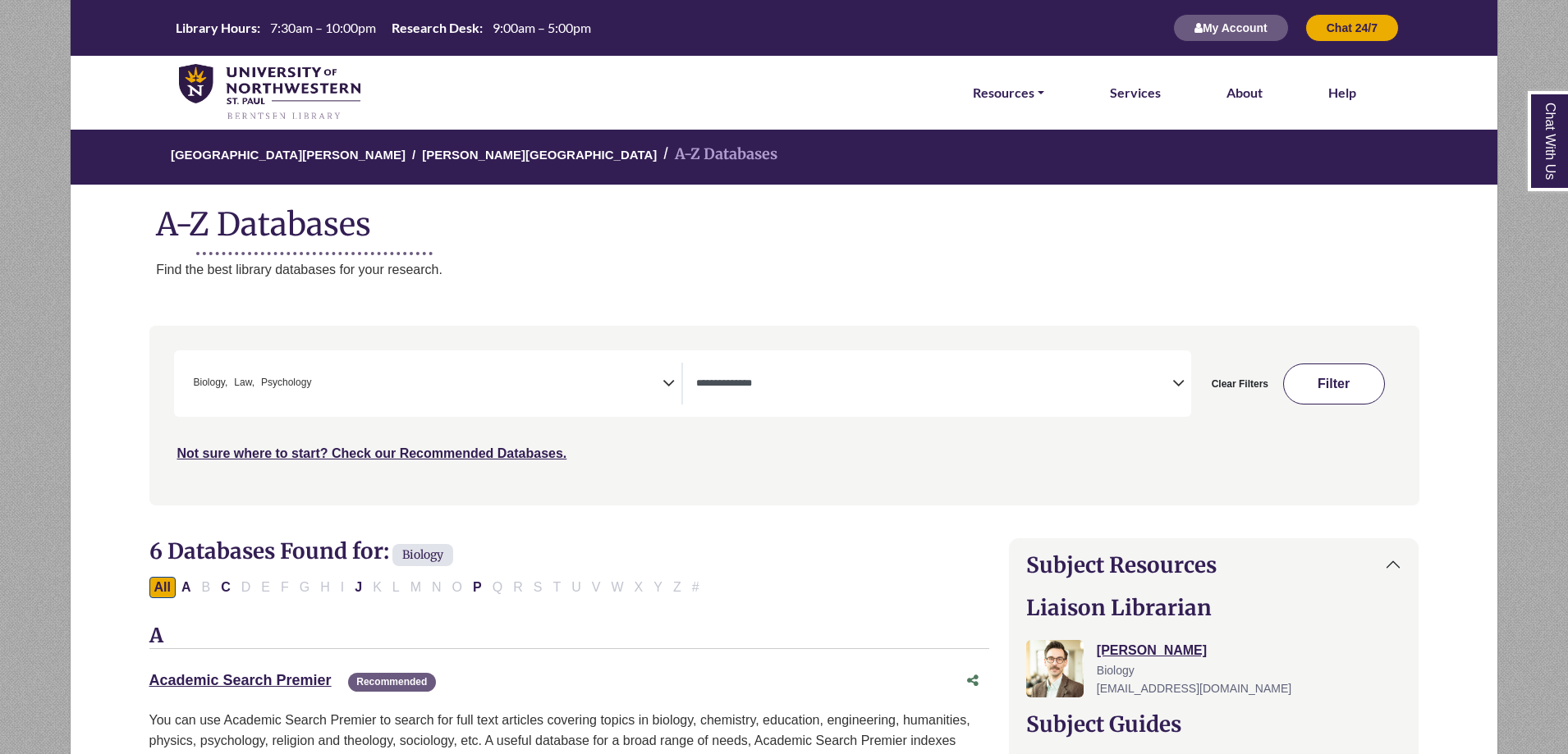
click at [1331, 382] on button "Filter" at bounding box center [1334, 384] width 102 height 41
select select "Database Types Filter"
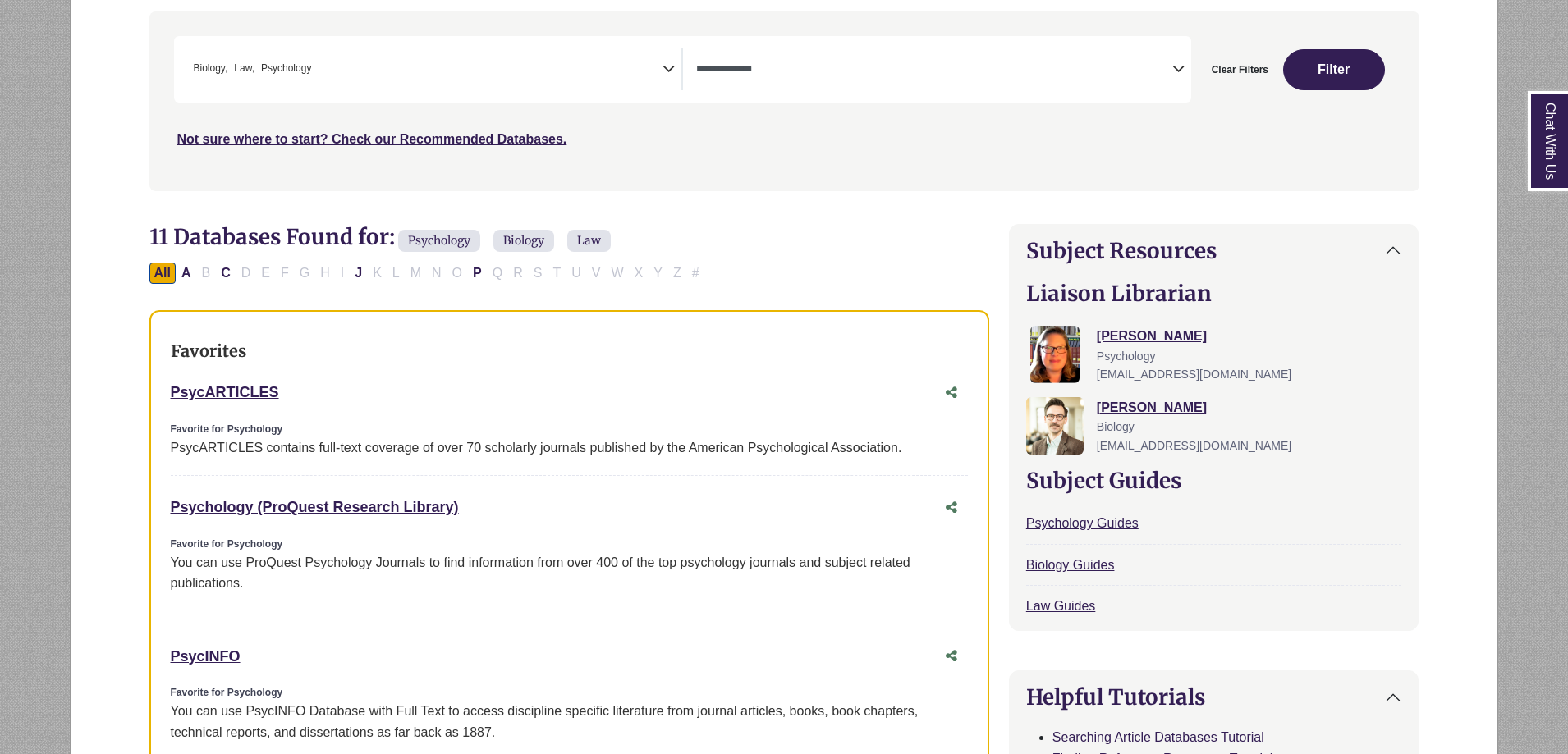
scroll to position [329, 0]
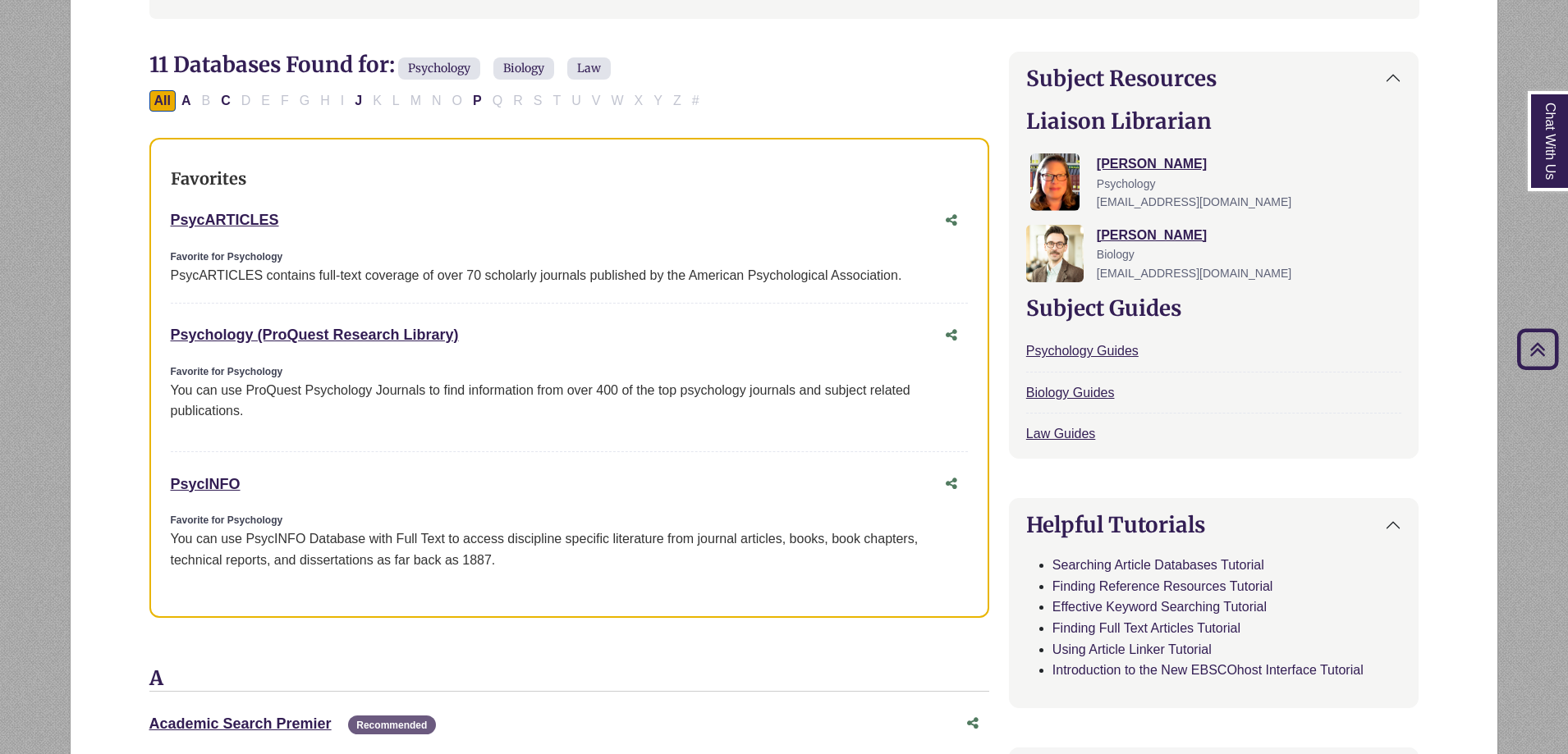
scroll to position [492, 0]
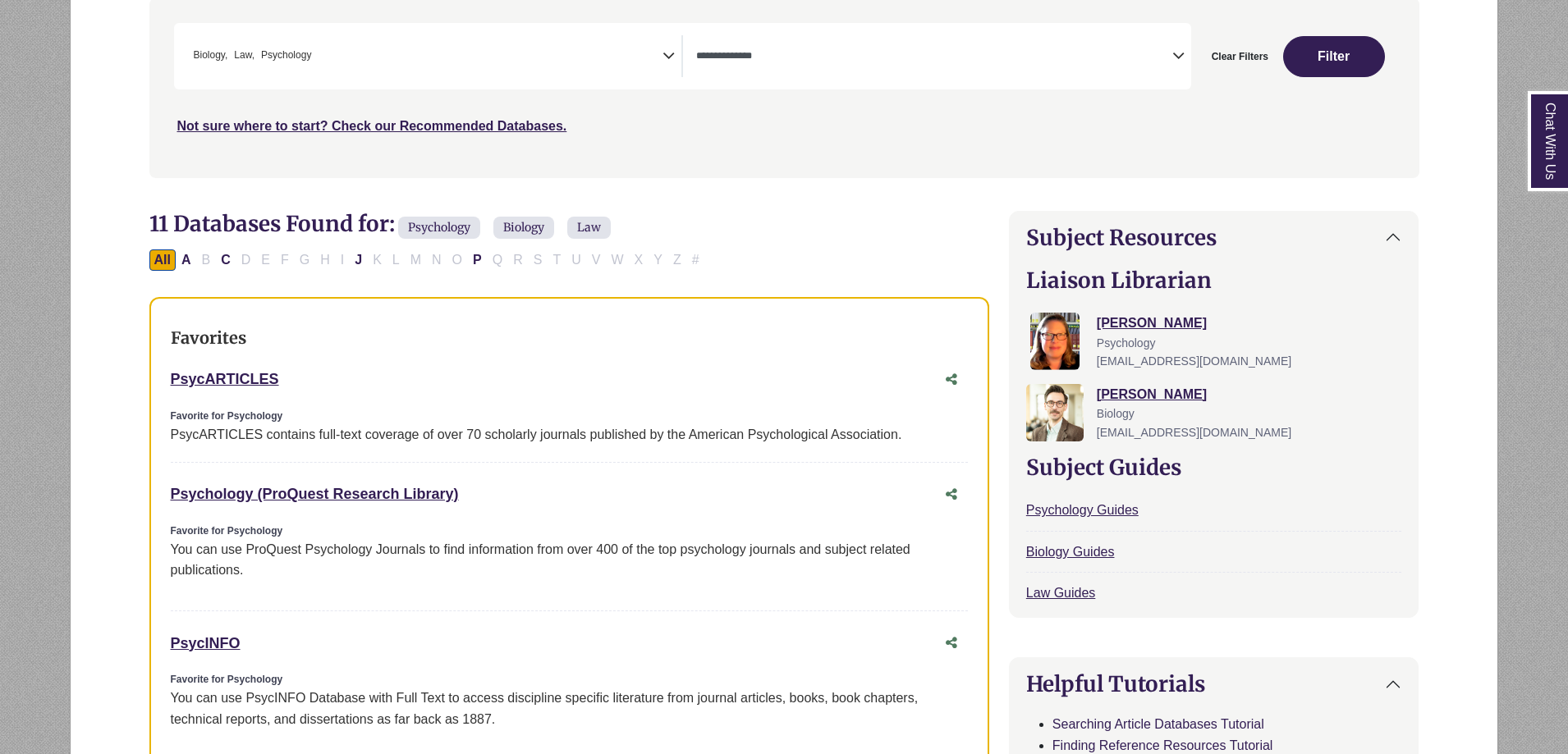
scroll to position [329, 0]
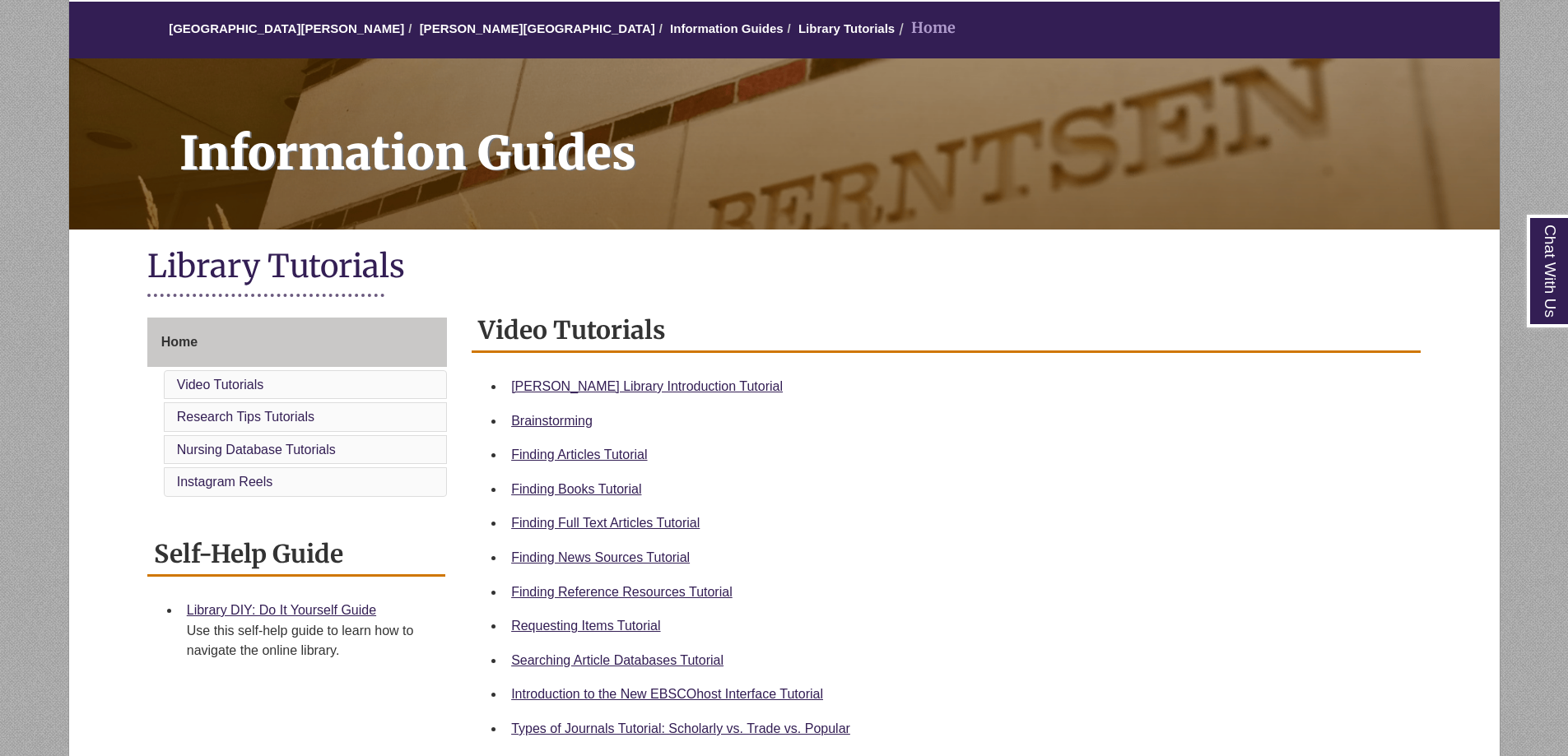
scroll to position [165, 0]
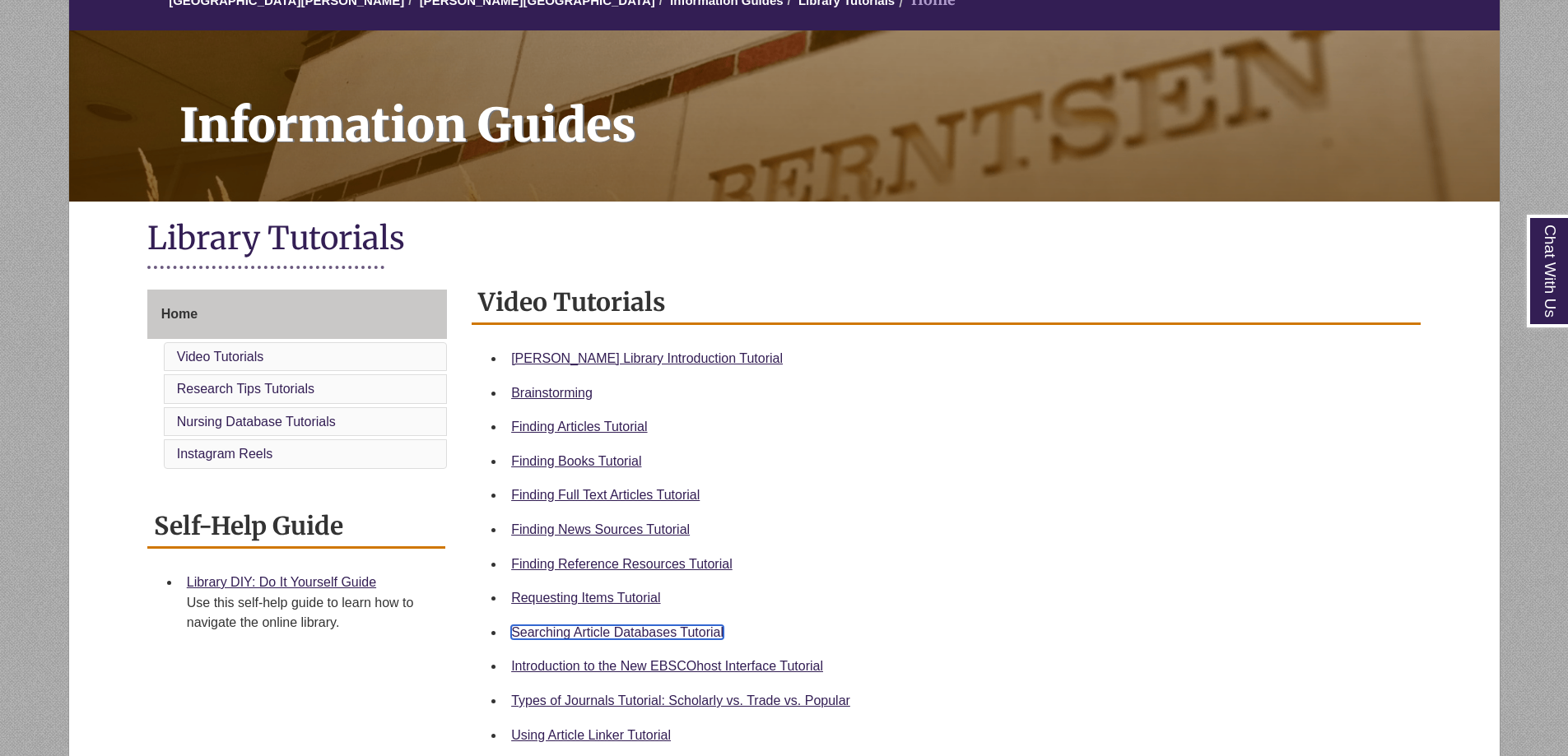
click at [623, 629] on link "Searching Article Databases Tutorial" at bounding box center [617, 632] width 213 height 14
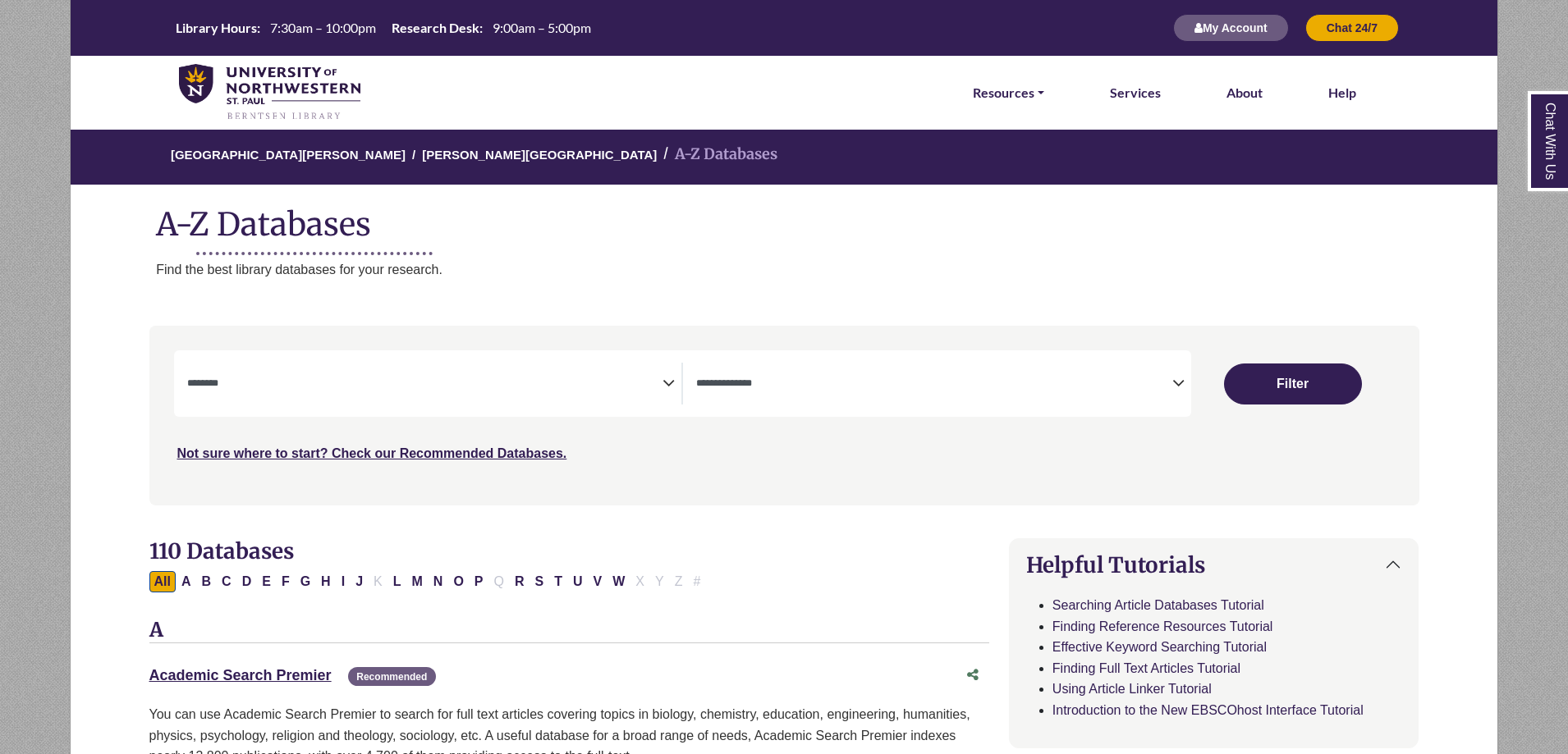
select select "Database Subject Filter"
select select "Database Types Filter"
click at [686, 256] on div "University of Northwestern - St. Paul Berntsen Library A-Z Databases A-Z Databa…" at bounding box center [784, 219] width 1429 height 182
click at [439, 257] on div "University of Northwestern - St. Paul Berntsen Library A-Z Databases A-Z Databa…" at bounding box center [784, 219] width 1429 height 182
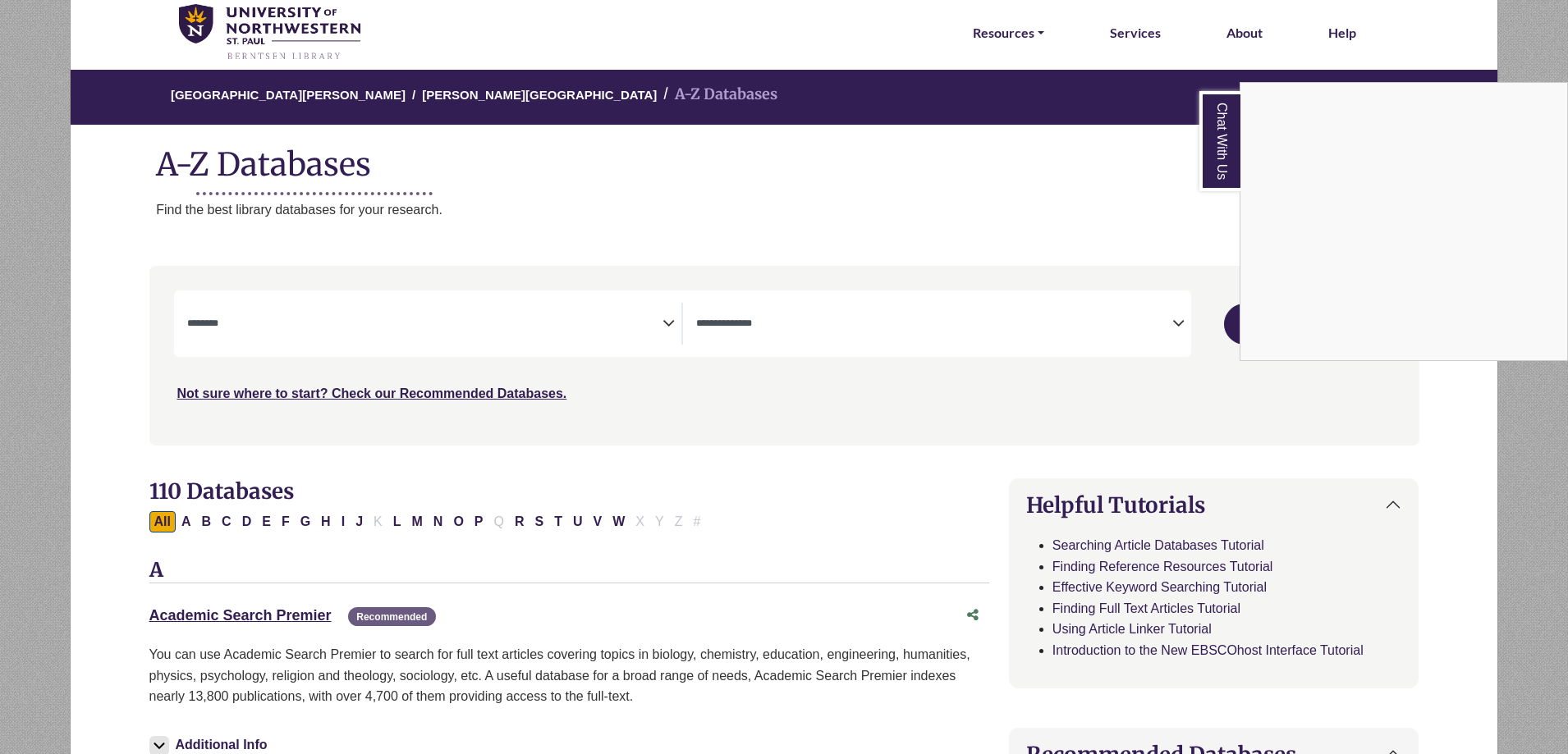
scroll to position [164, 0]
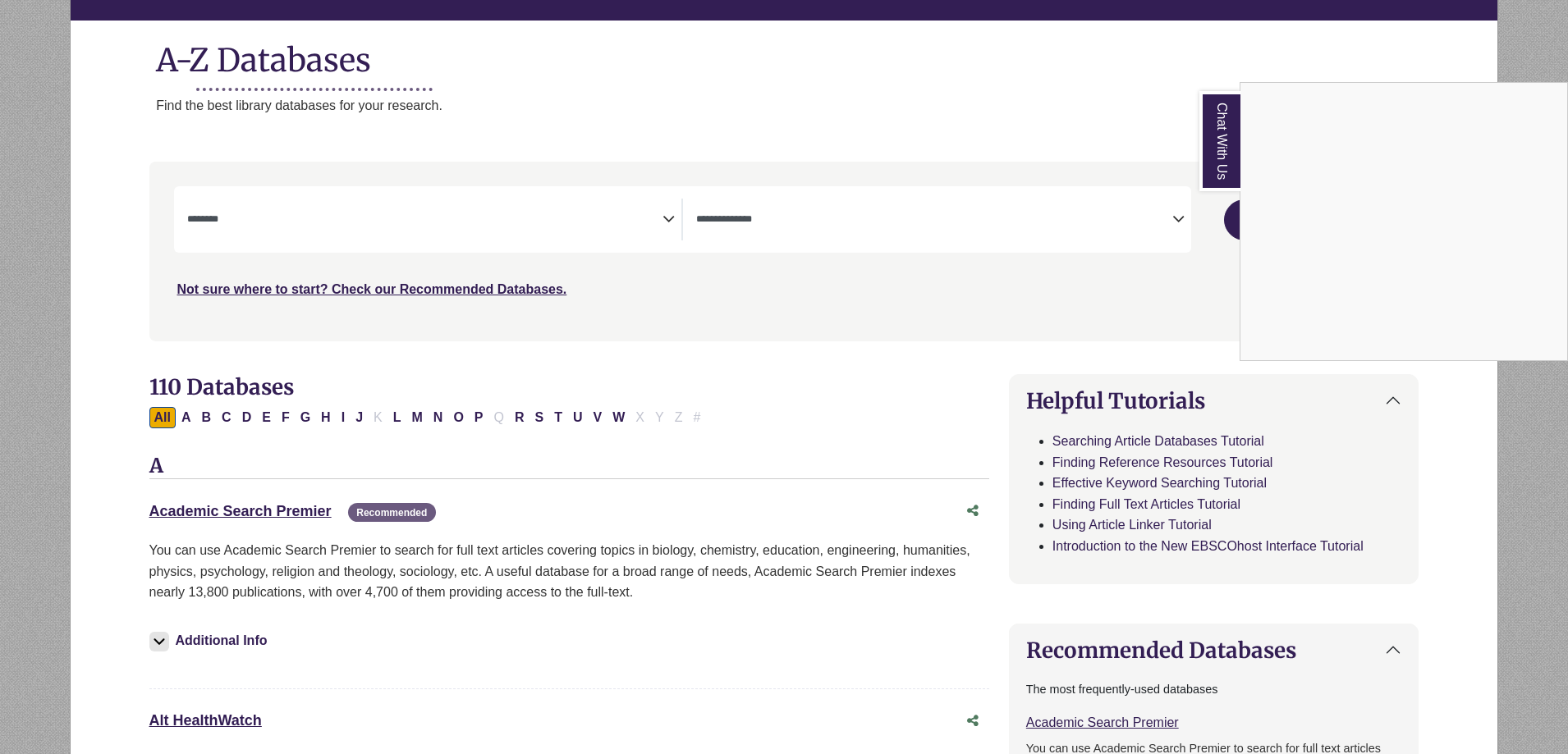
click at [229, 509] on div "Chat With Us" at bounding box center [784, 377] width 1568 height 754
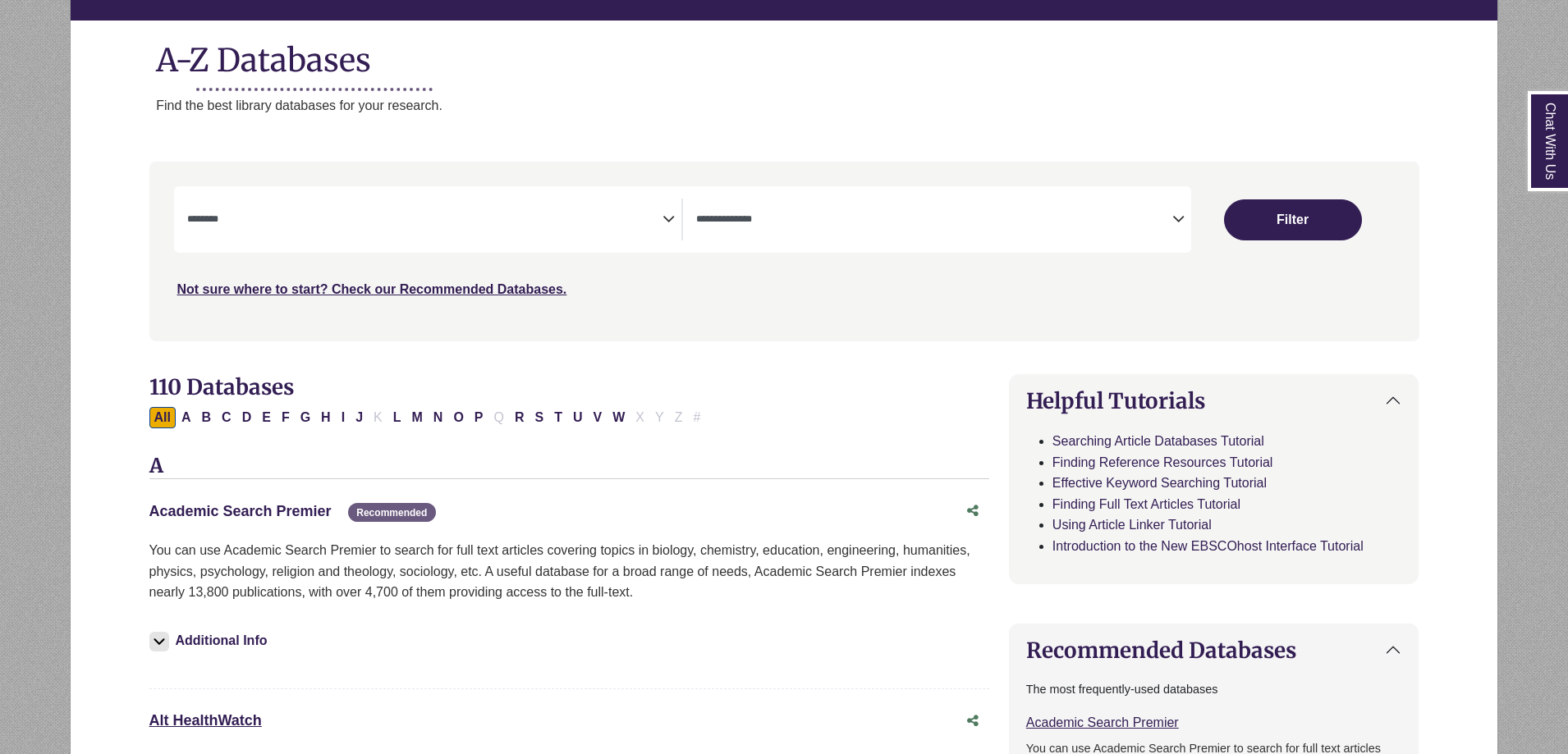
click at [227, 512] on link "Academic Search Premier This link opens in a new window" at bounding box center [240, 511] width 182 height 16
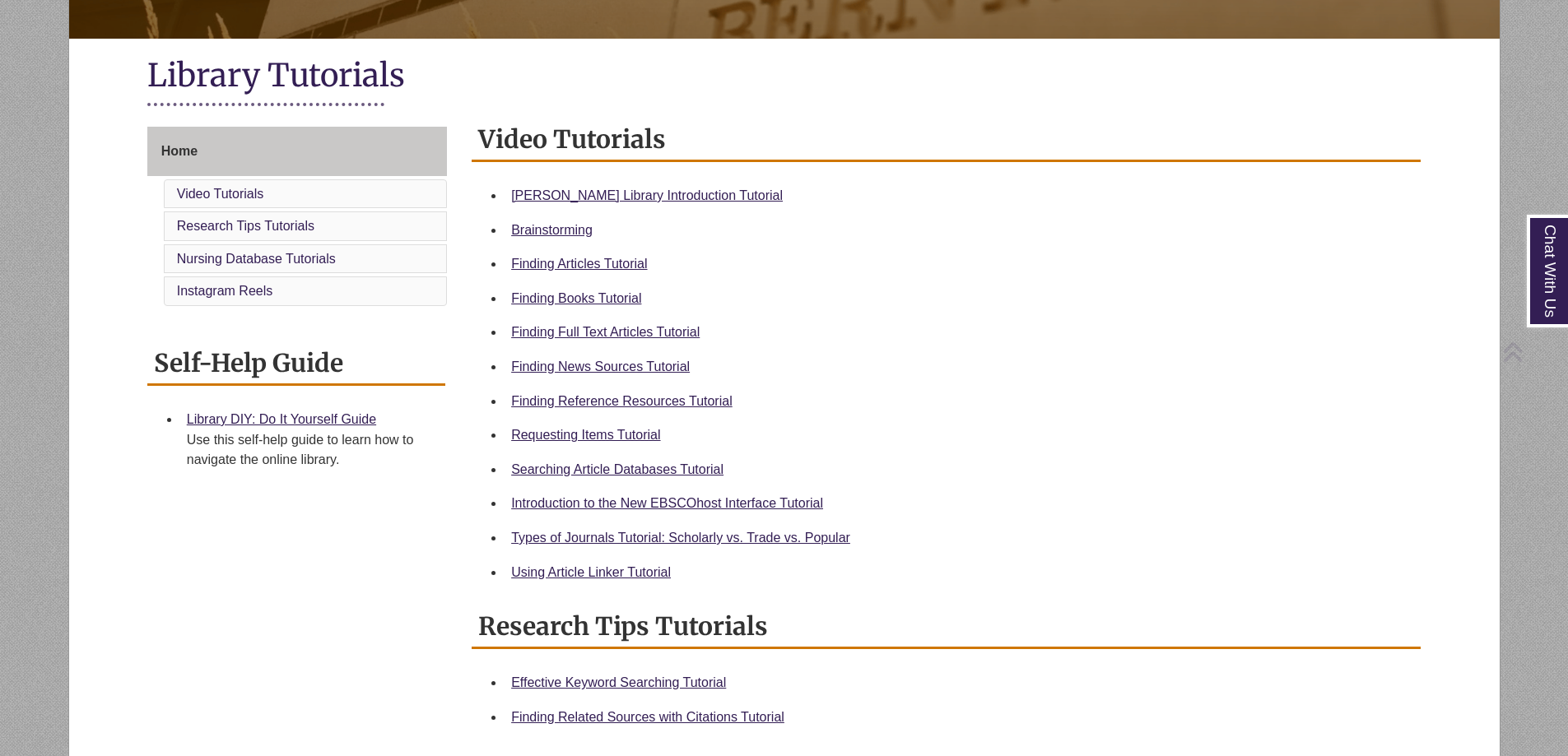
scroll to position [330, 0]
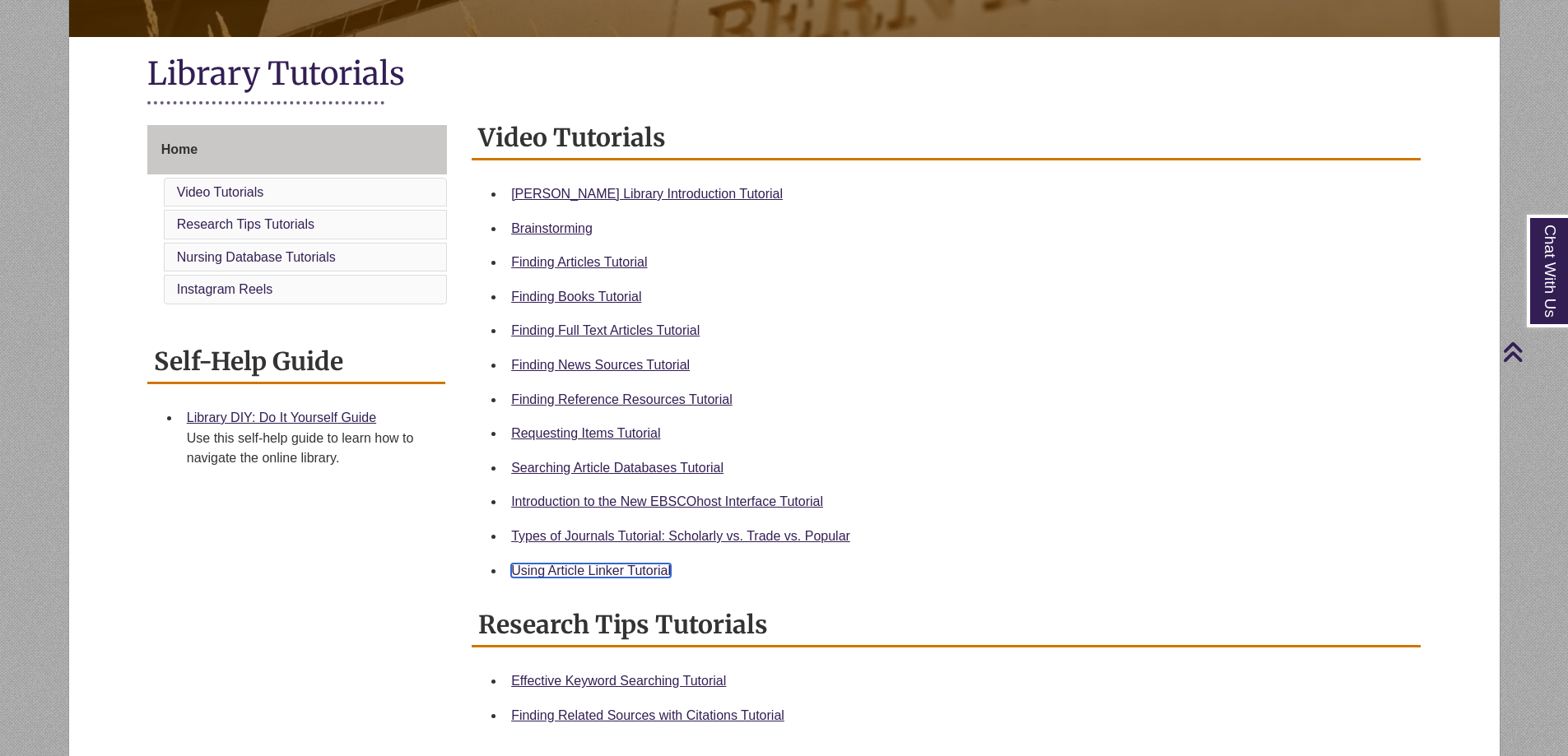
click at [576, 569] on link "Using Article Linker Tutorial" at bounding box center [590, 570] width 159 height 14
